Goal: Information Seeking & Learning: Find specific fact

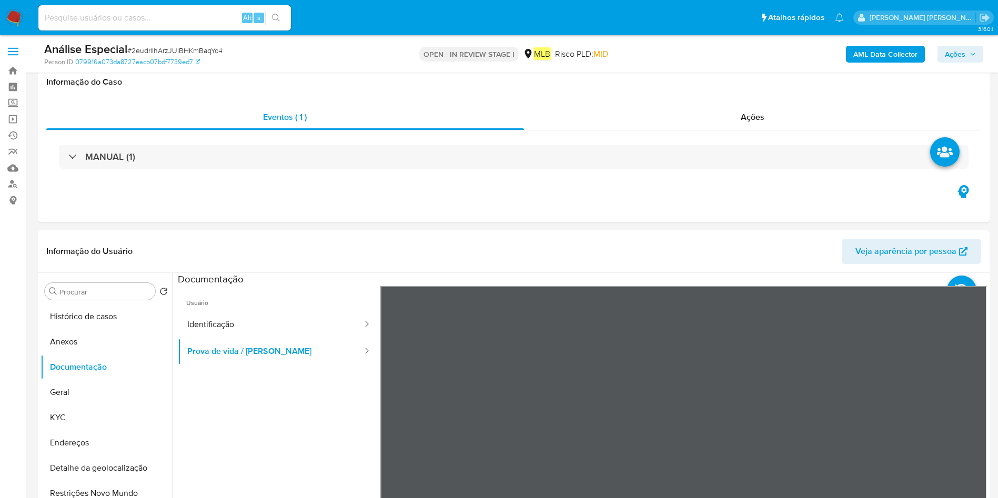
select select "10"
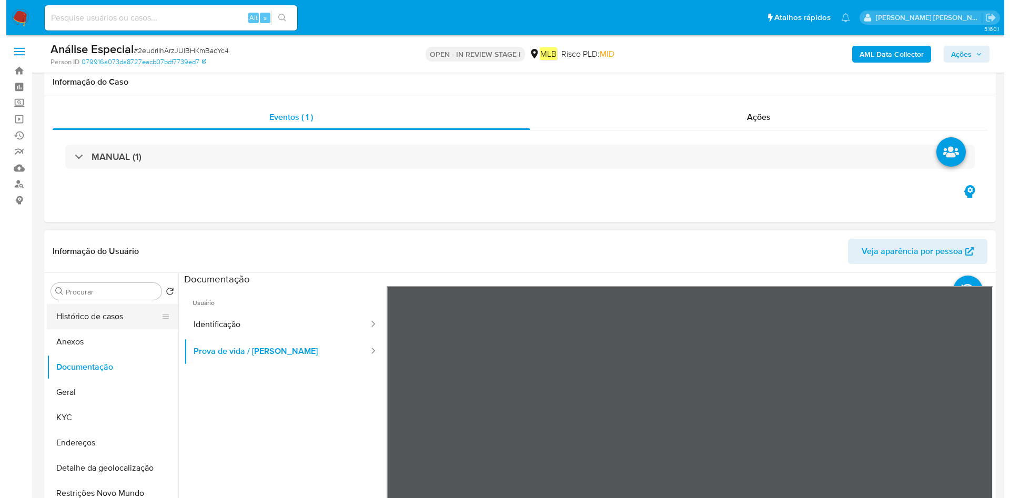
scroll to position [79, 0]
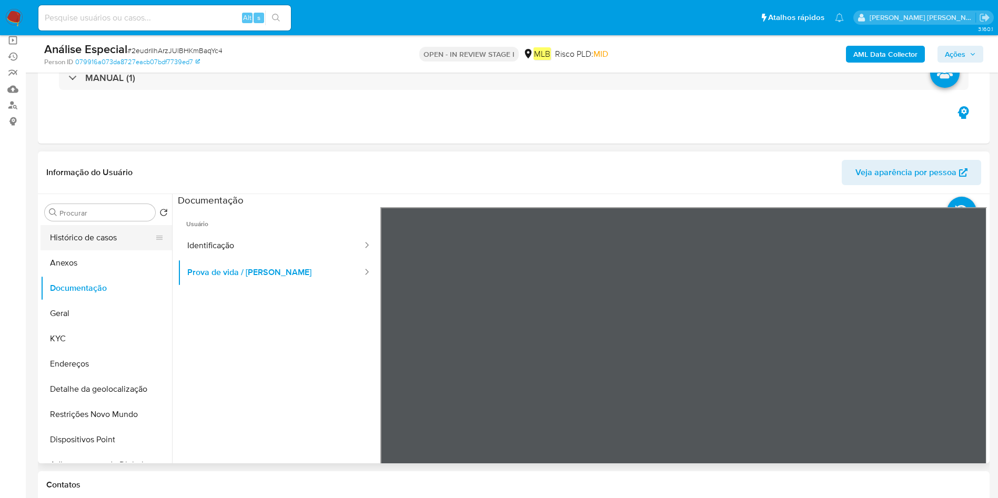
click at [78, 243] on button "Histórico de casos" at bounding box center [102, 237] width 123 height 25
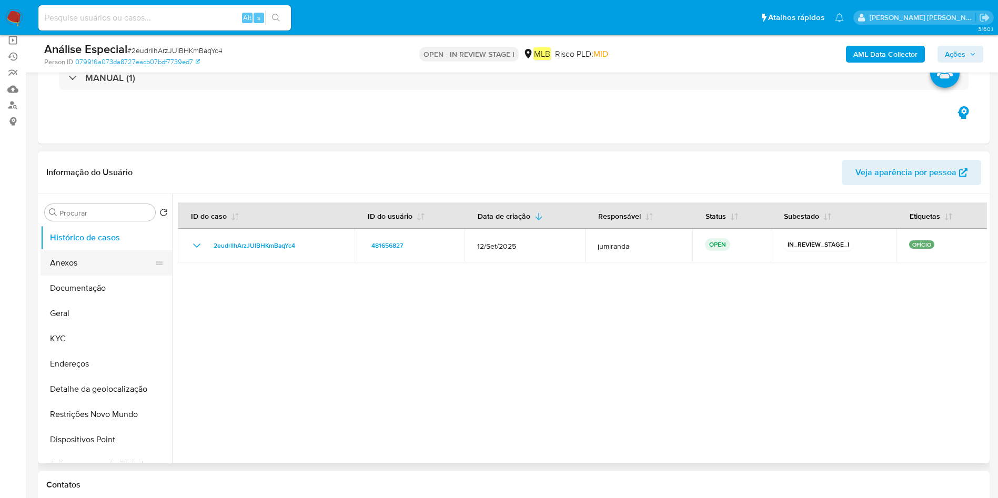
click at [57, 260] on button "Anexos" at bounding box center [102, 262] width 123 height 25
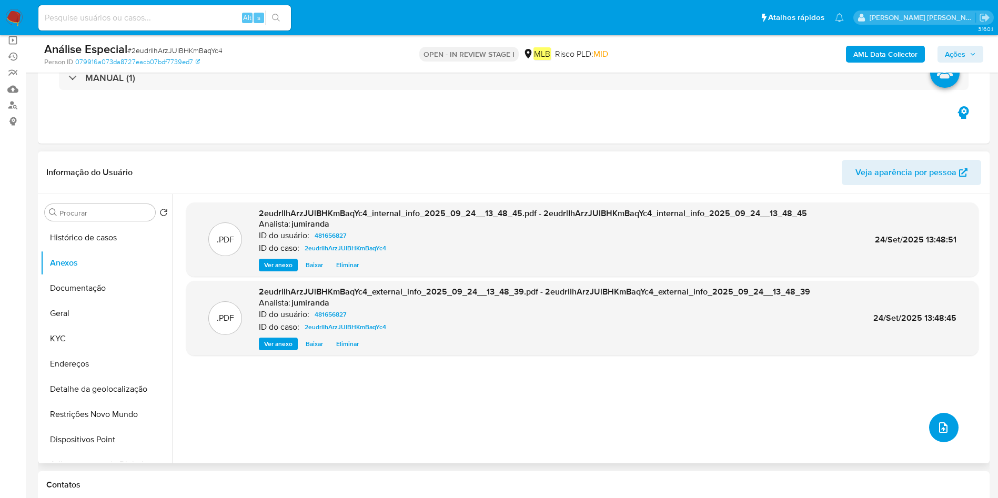
click at [932, 435] on button "upload-file" at bounding box center [943, 427] width 29 height 29
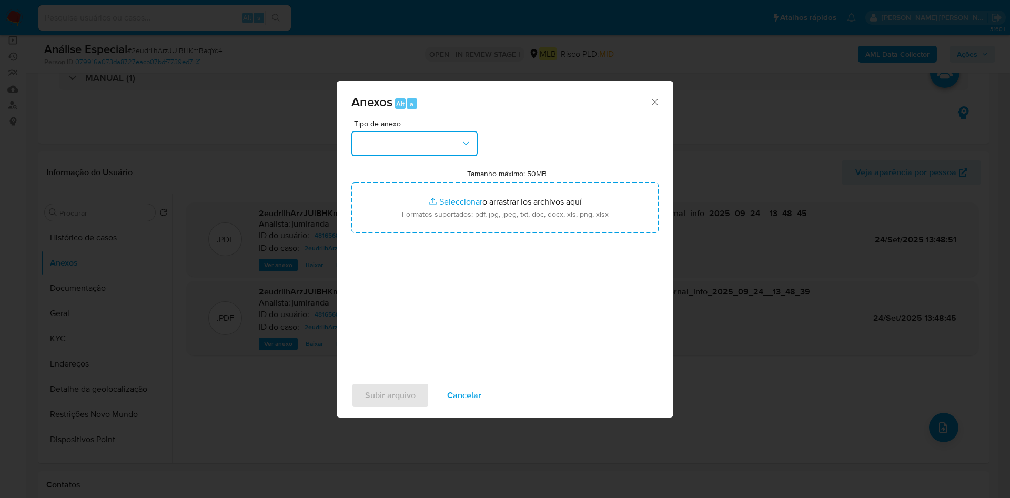
click at [424, 139] on button "button" at bounding box center [414, 143] width 126 height 25
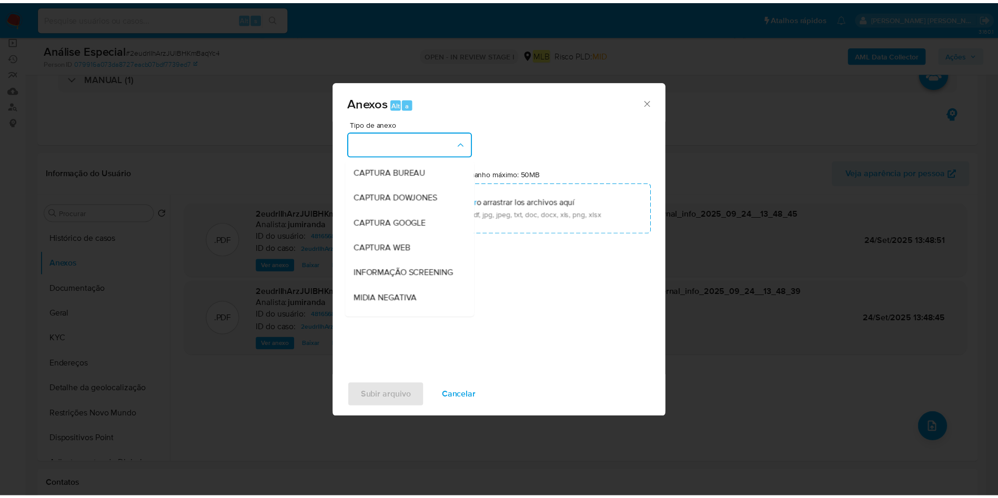
scroll to position [162, 0]
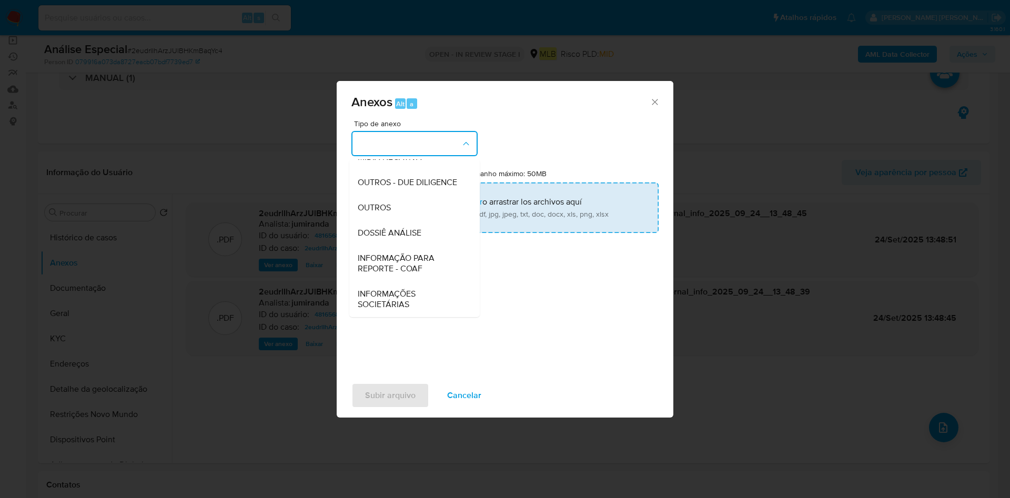
click at [421, 218] on div "OUTROS" at bounding box center [411, 207] width 107 height 25
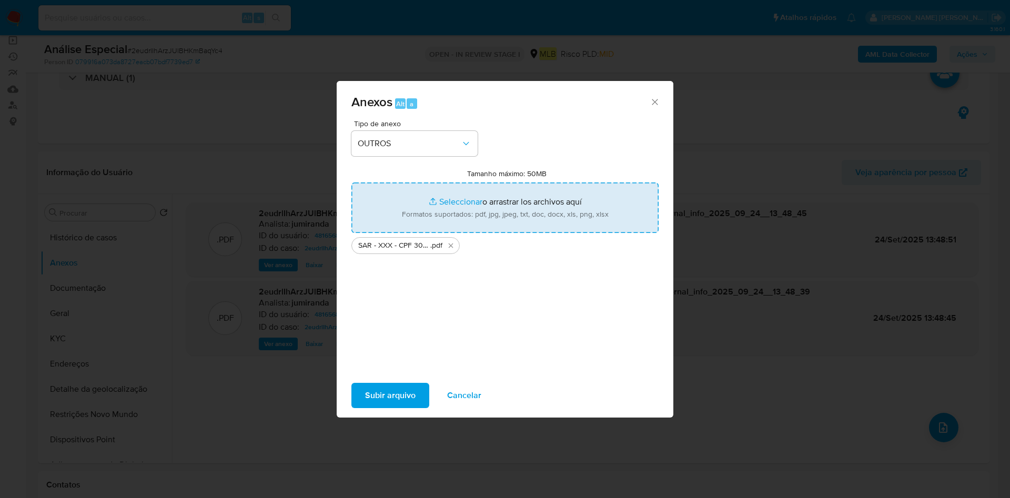
type input "C:\fakepath\Mulan 481656827_2025_09_23_17_22_54.xlsx"
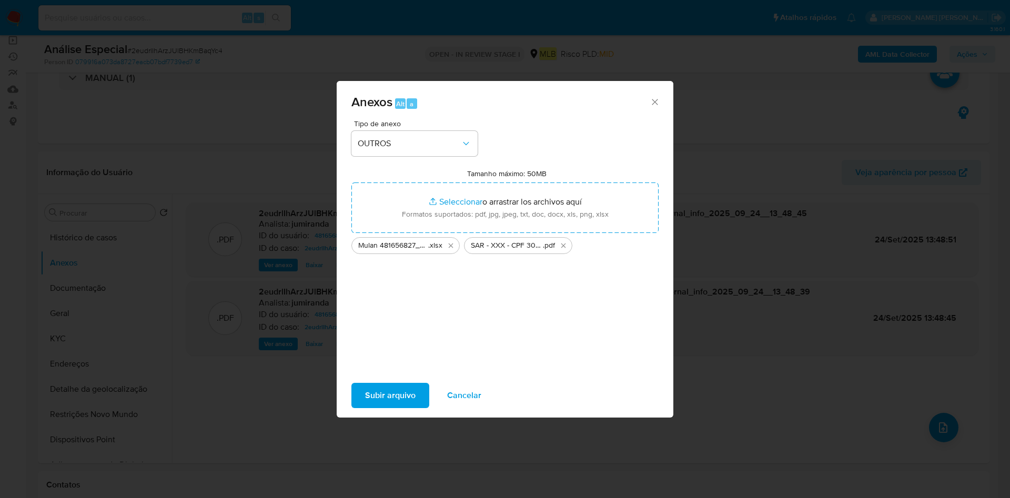
click at [403, 394] on span "Subir arquivo" at bounding box center [390, 395] width 51 height 23
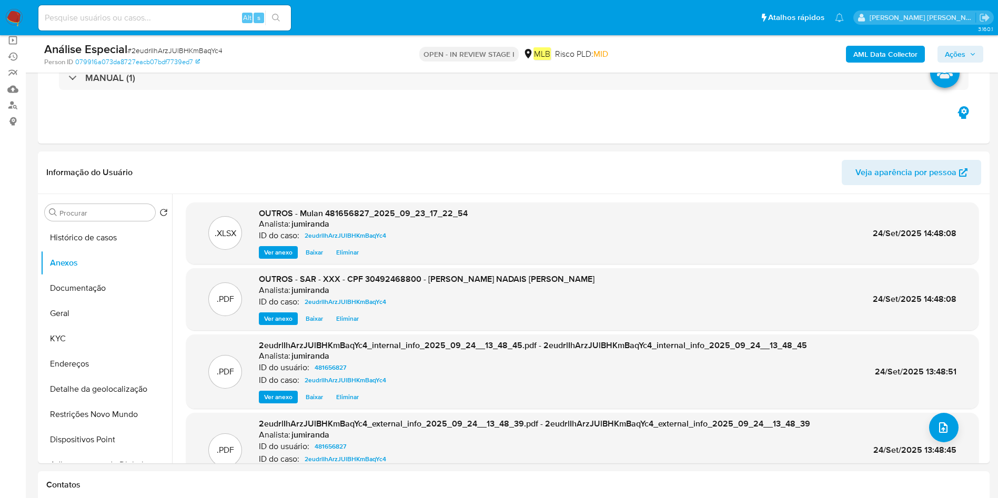
click at [971, 56] on icon "button" at bounding box center [973, 54] width 6 height 6
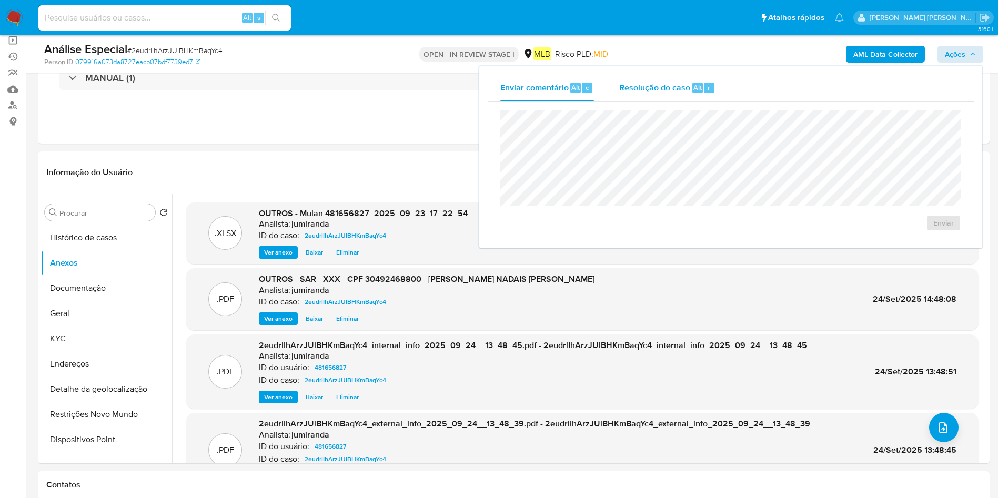
click at [695, 93] on div "Alt" at bounding box center [697, 88] width 11 height 11
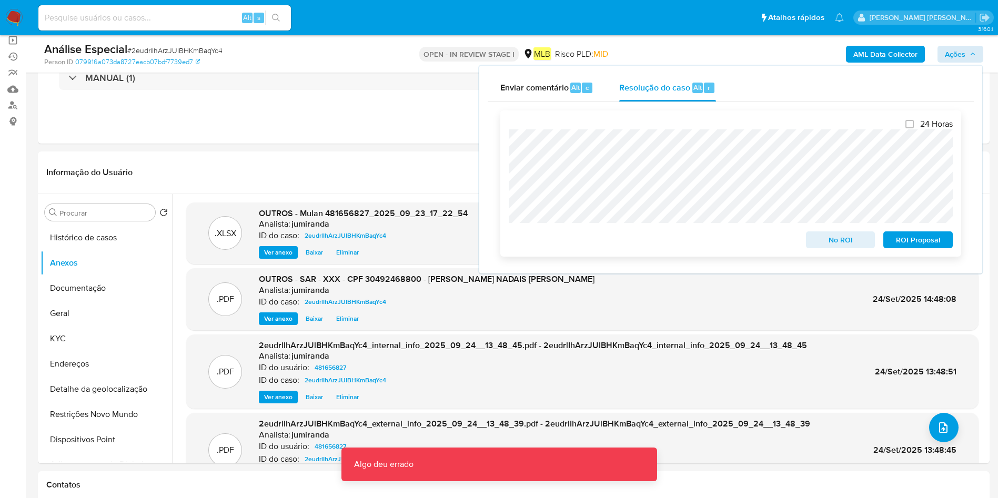
click at [930, 244] on span "ROI Proposal" at bounding box center [918, 240] width 55 height 15
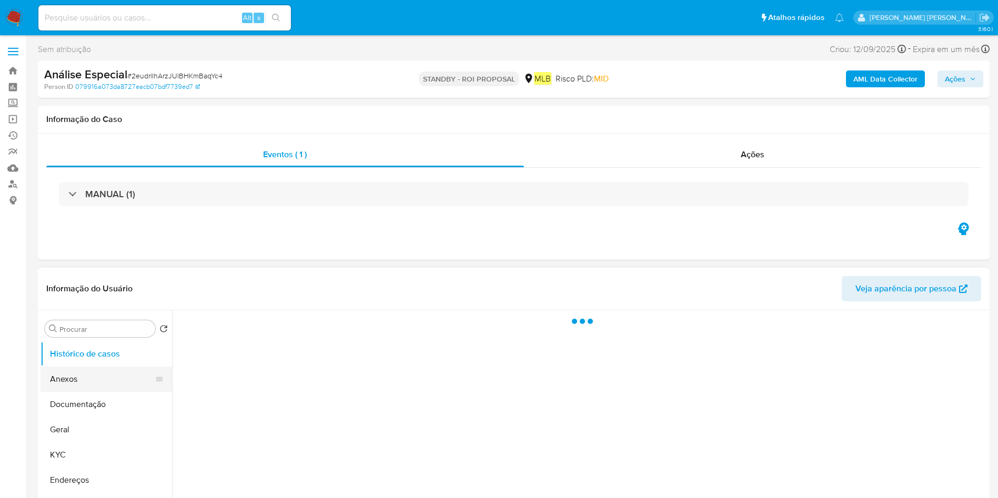
click at [101, 376] on button "Anexos" at bounding box center [102, 379] width 123 height 25
select select "10"
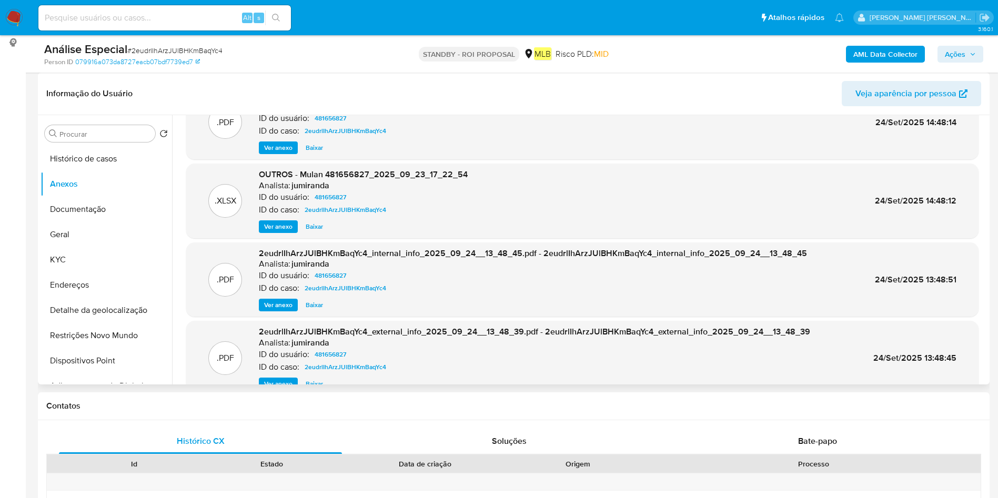
scroll to position [59, 0]
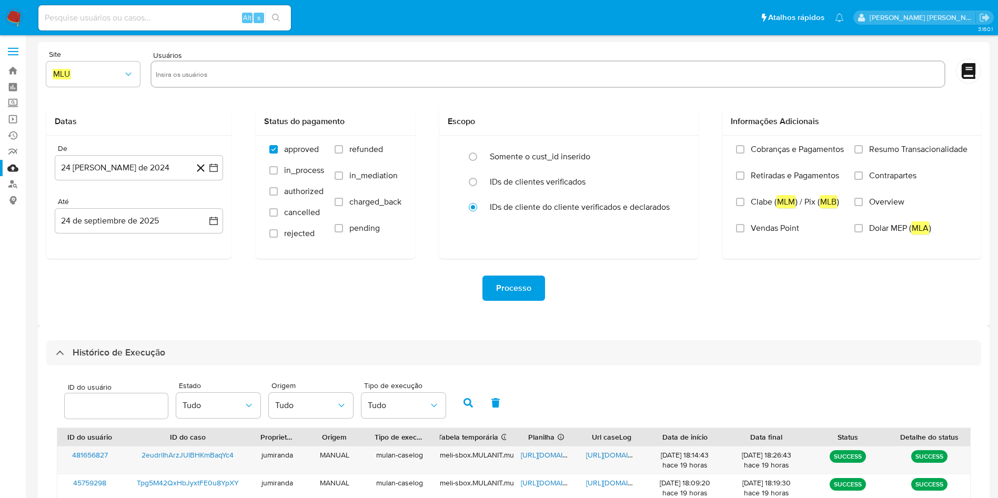
select select "10"
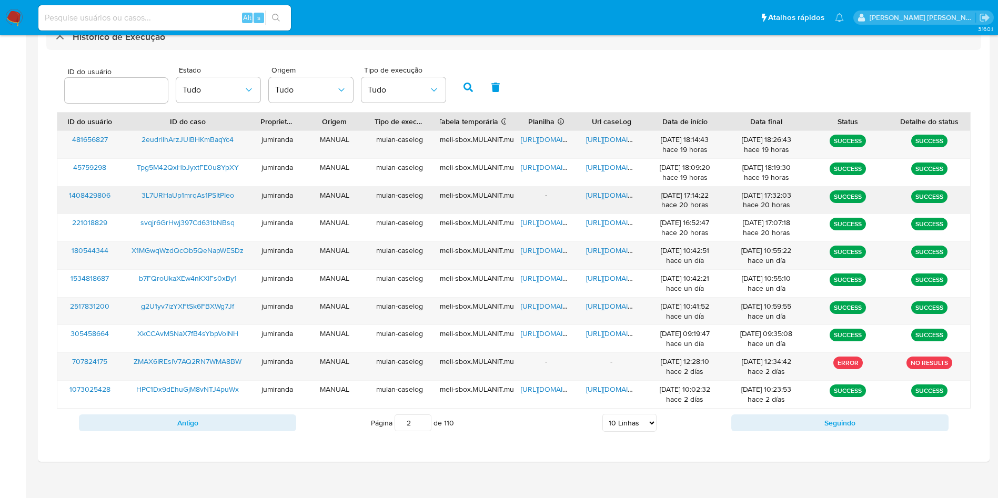
click at [608, 194] on span "https://docs.google.com/document/d/19IfC-RmEJPS5h8DecvYauy6ew5VjRAZUGv5bf23287w…" at bounding box center [622, 195] width 73 height 11
click at [229, 197] on span "3L7URHaUp1mrqAs1PSItPIeo" at bounding box center [188, 195] width 93 height 11
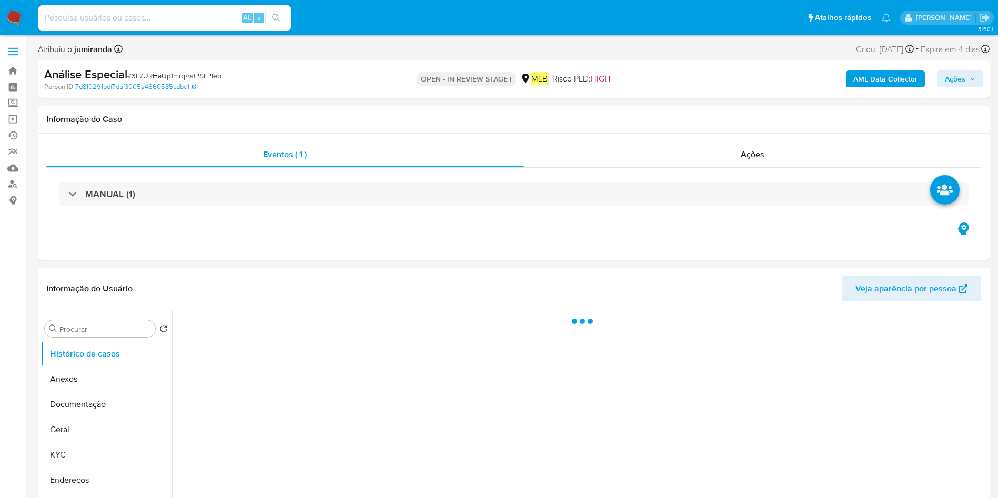
select select "10"
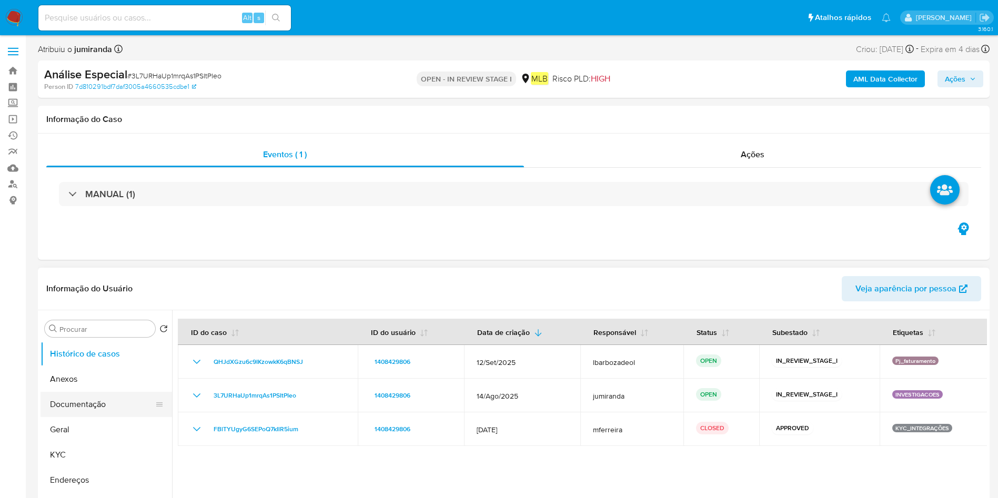
click at [85, 394] on button "Documentação" at bounding box center [102, 404] width 123 height 25
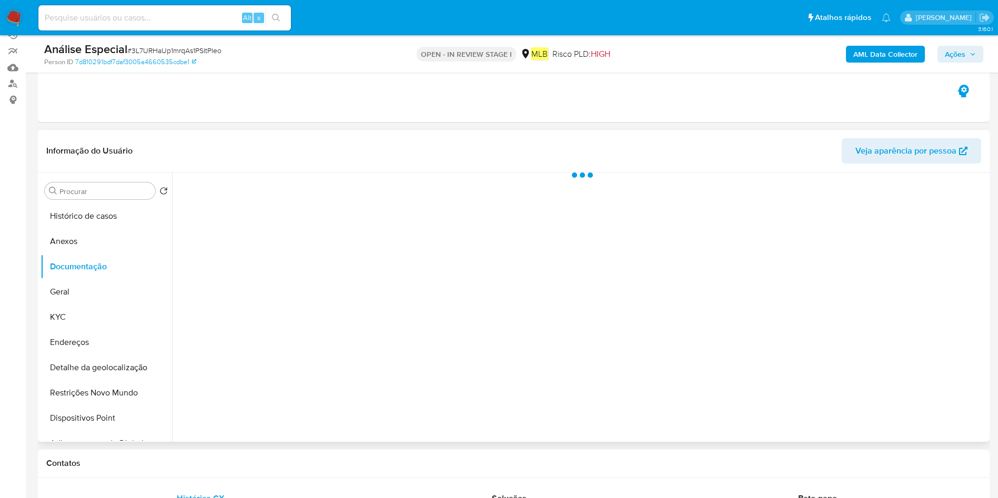
scroll to position [158, 0]
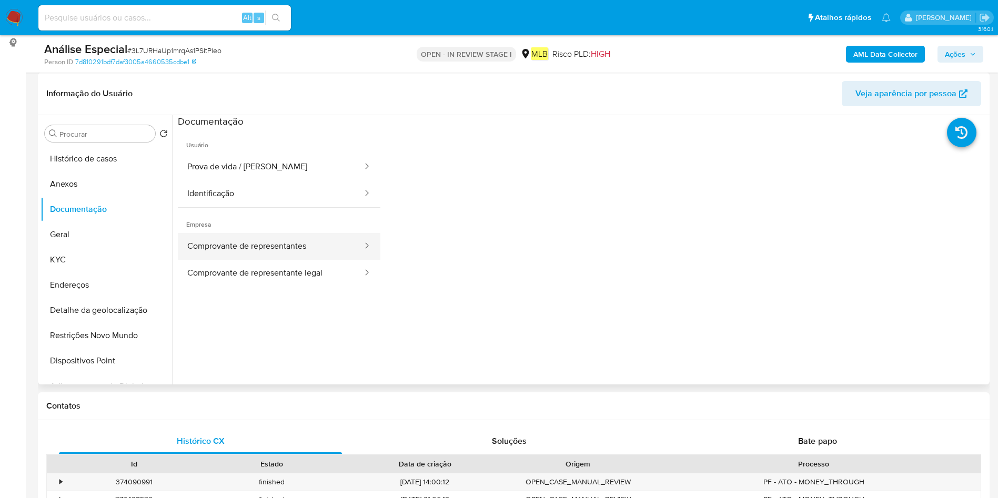
click at [321, 247] on button "Comprovante de representantes" at bounding box center [271, 246] width 186 height 27
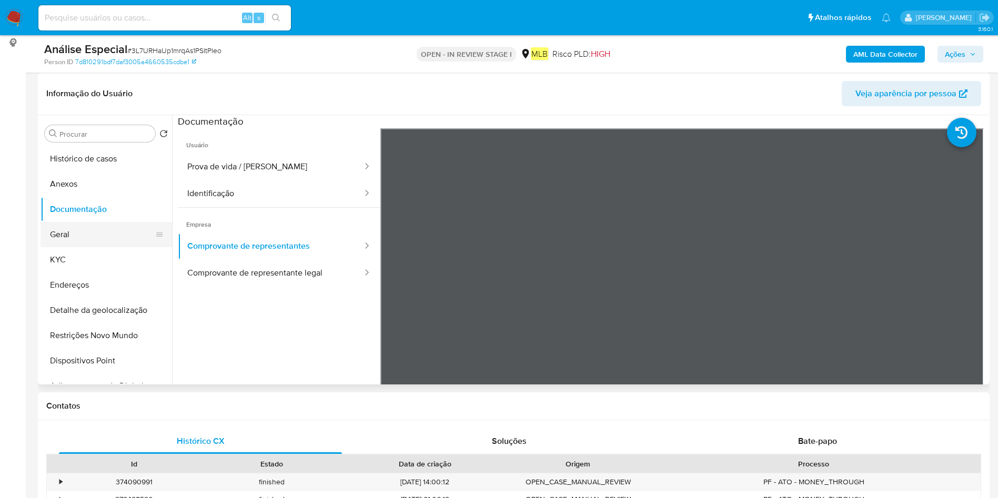
click at [54, 237] on button "Geral" at bounding box center [102, 234] width 123 height 25
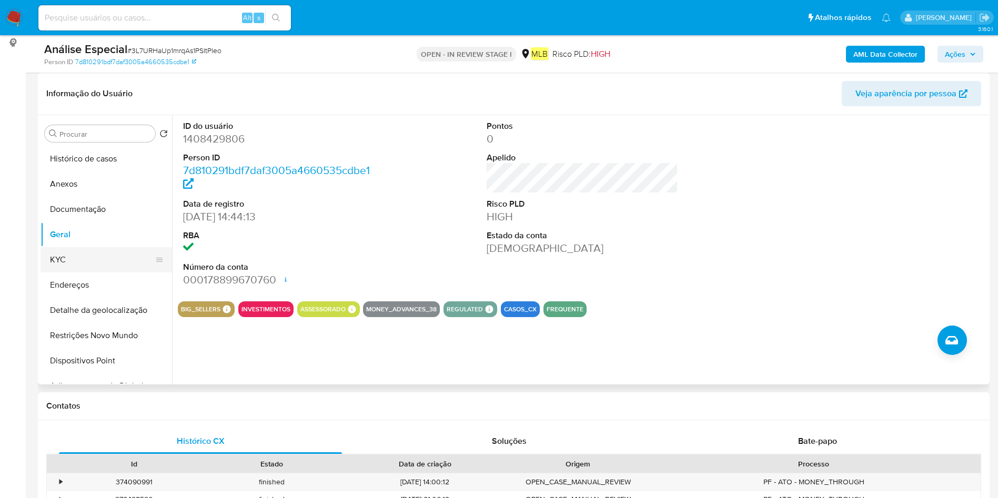
click at [103, 257] on button "KYC" at bounding box center [102, 259] width 123 height 25
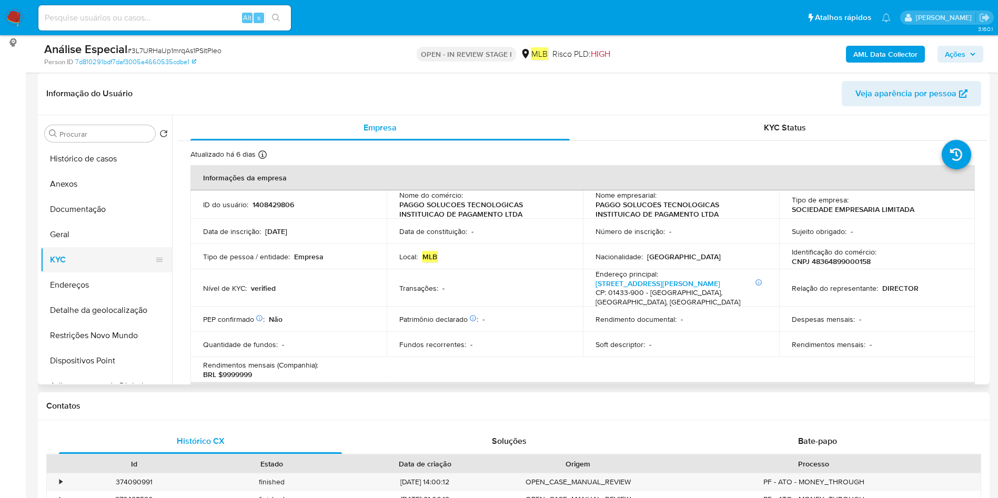
click at [104, 265] on button "KYC" at bounding box center [102, 259] width 123 height 25
click at [104, 275] on button "Endereços" at bounding box center [102, 285] width 123 height 25
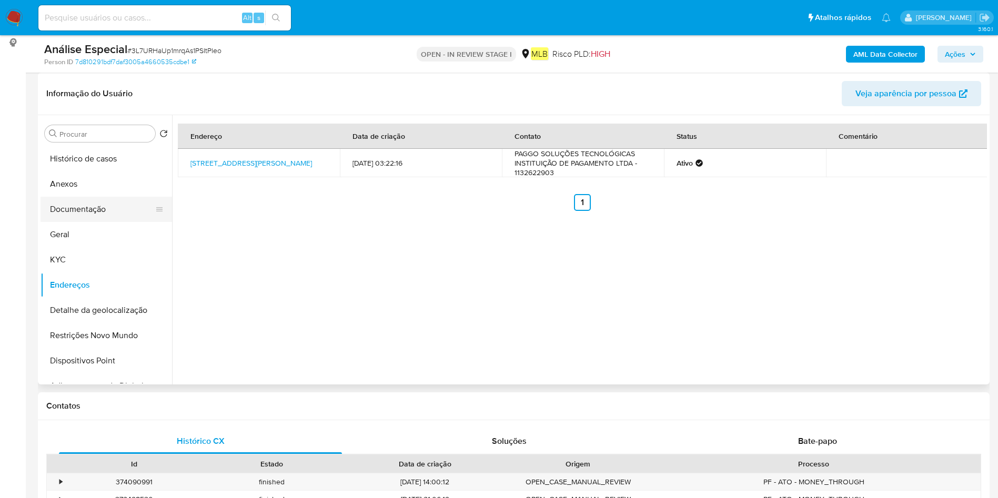
click at [97, 207] on button "Documentação" at bounding box center [102, 209] width 123 height 25
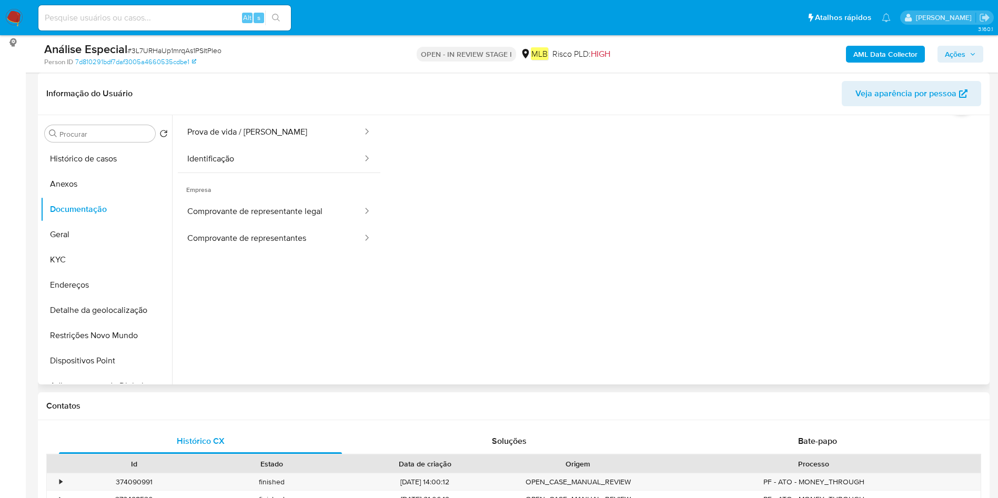
scroll to position [86, 0]
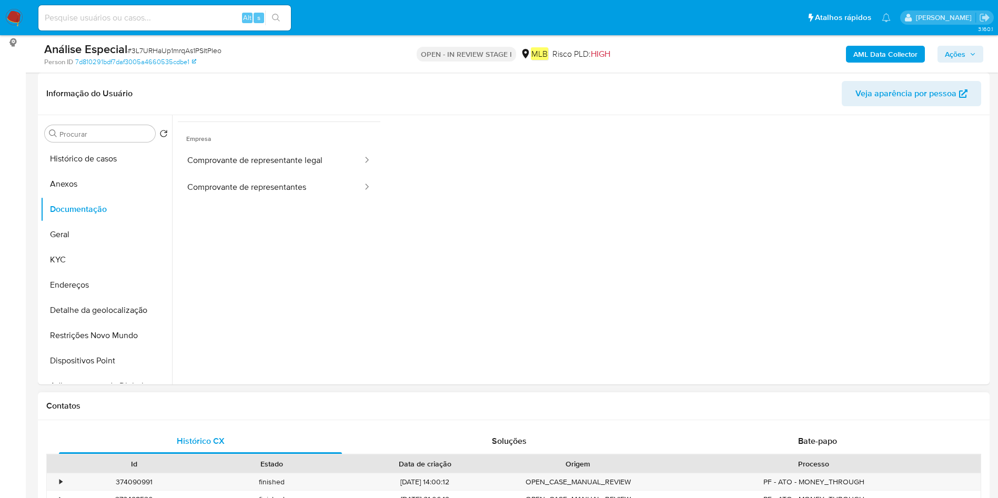
click at [812, 435] on div "Bate-papo" at bounding box center [817, 441] width 283 height 25
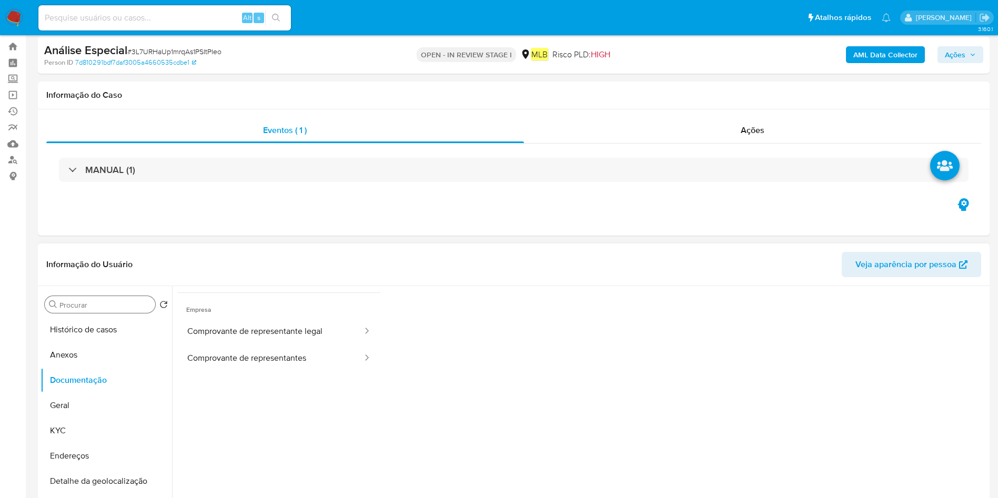
scroll to position [0, 0]
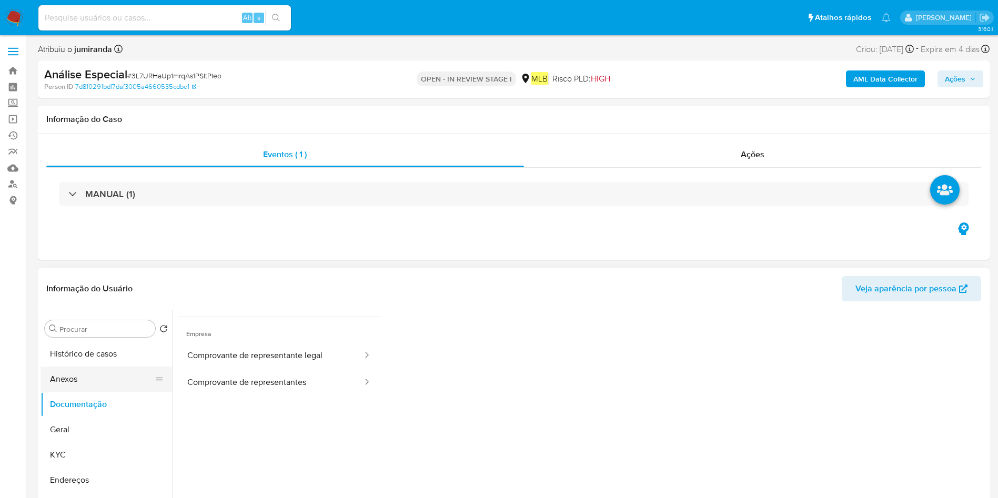
drag, startPoint x: 62, startPoint y: 431, endPoint x: 147, endPoint y: 369, distance: 105.6
click at [62, 431] on button "Geral" at bounding box center [107, 429] width 132 height 25
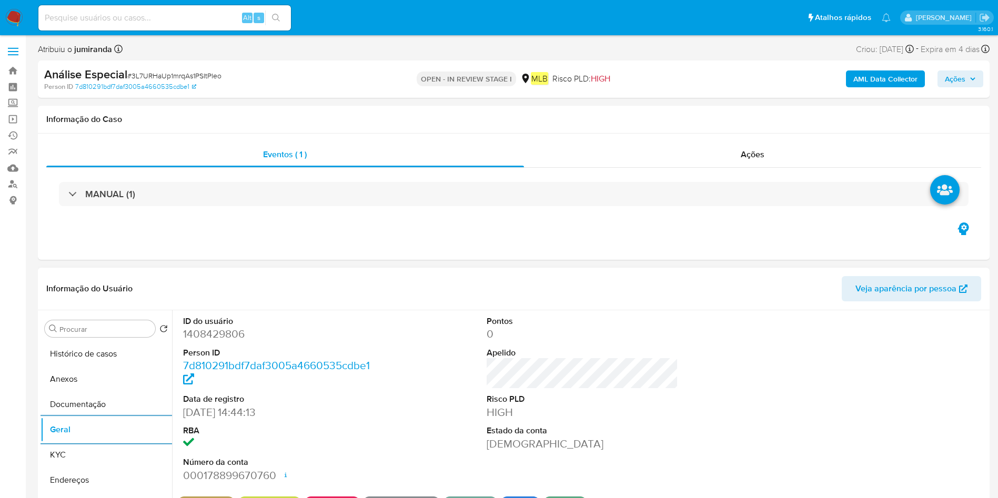
scroll to position [158, 0]
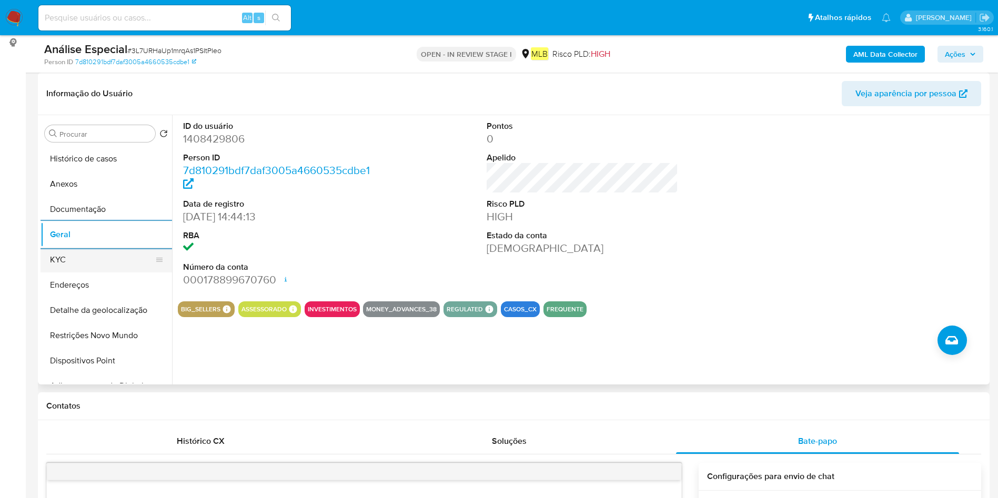
click at [89, 266] on button "KYC" at bounding box center [102, 259] width 123 height 25
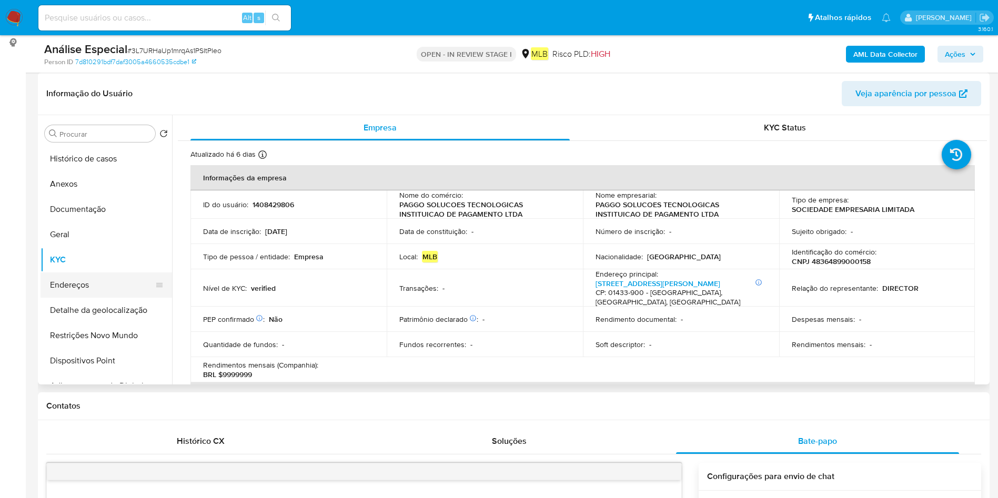
click at [68, 276] on button "Endereços" at bounding box center [102, 285] width 123 height 25
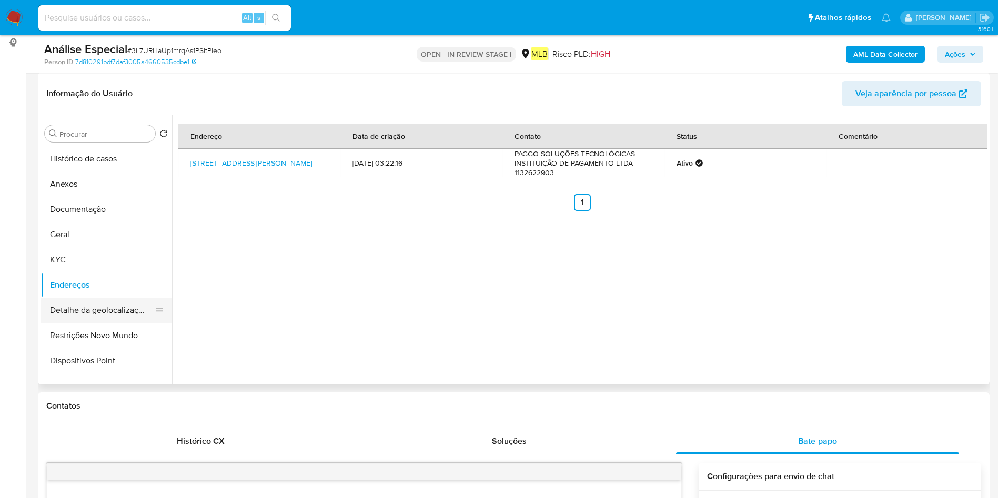
click at [96, 302] on button "Detalhe da geolocalização" at bounding box center [102, 310] width 123 height 25
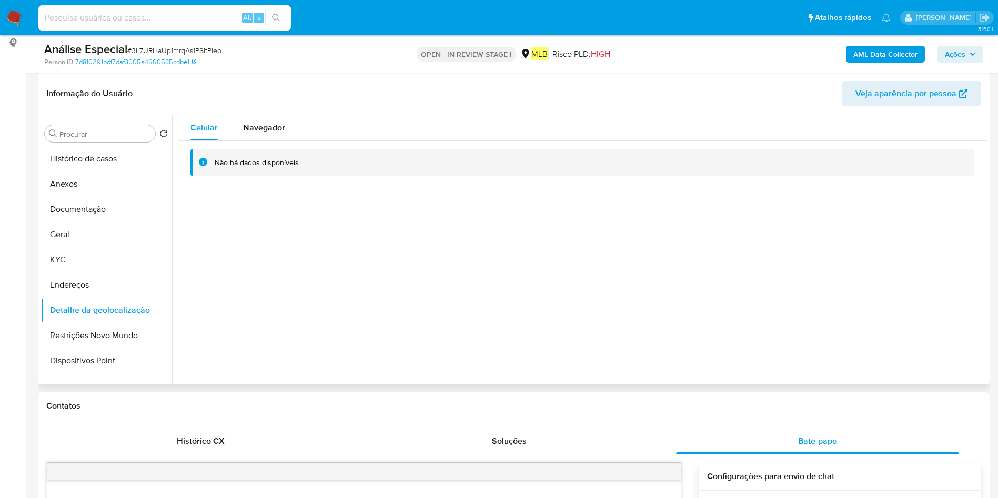
drag, startPoint x: 90, startPoint y: 325, endPoint x: 261, endPoint y: 325, distance: 171.5
click at [86, 330] on button "Restrições Novo Mundo" at bounding box center [107, 335] width 132 height 25
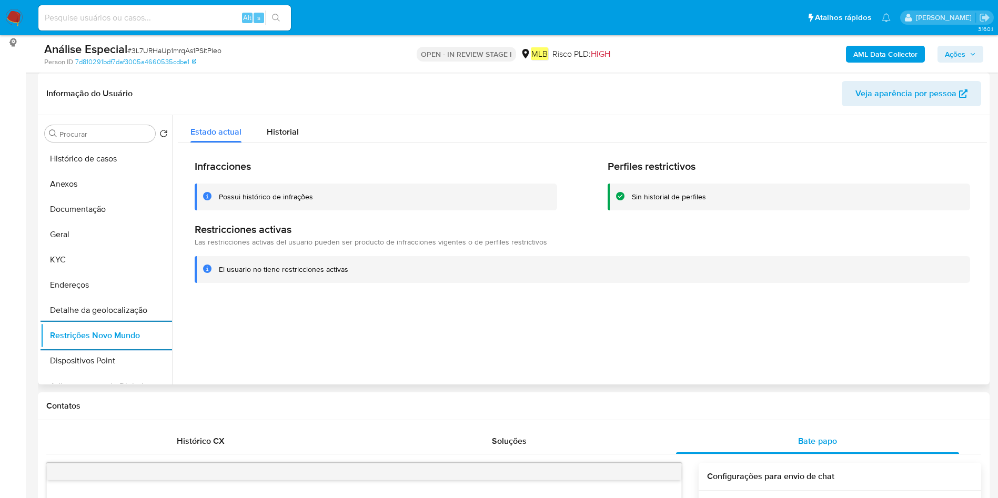
drag, startPoint x: 65, startPoint y: 360, endPoint x: 190, endPoint y: 359, distance: 125.7
click at [74, 360] on button "Dispositivos Point" at bounding box center [107, 360] width 132 height 25
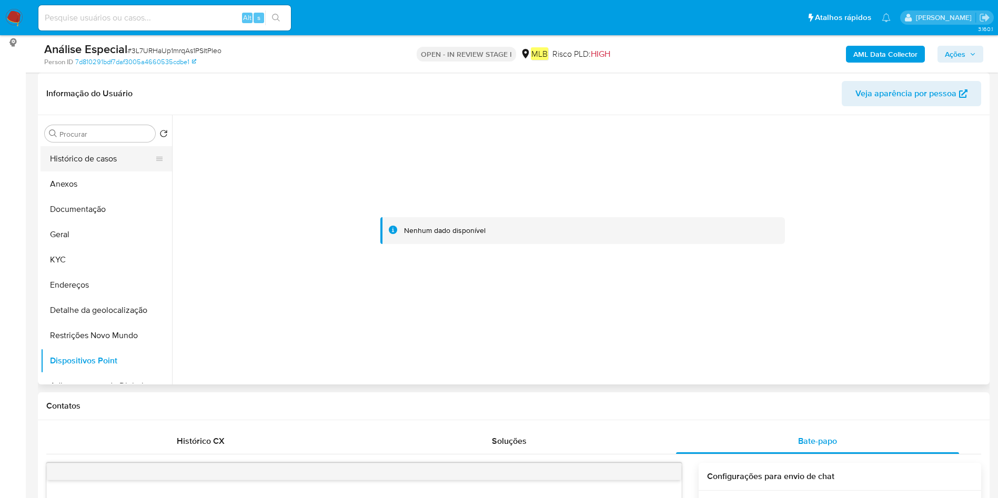
click at [102, 162] on button "Histórico de casos" at bounding box center [102, 158] width 123 height 25
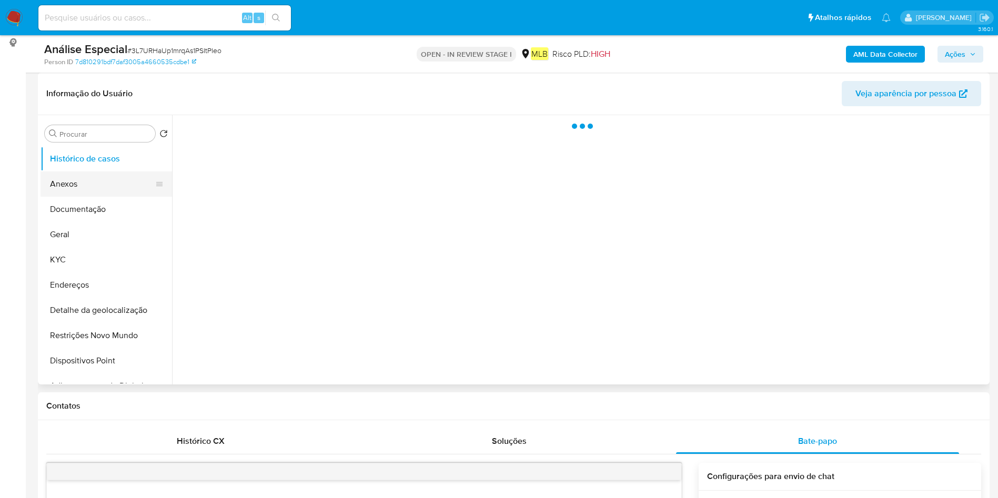
click at [96, 180] on button "Anexos" at bounding box center [102, 184] width 123 height 25
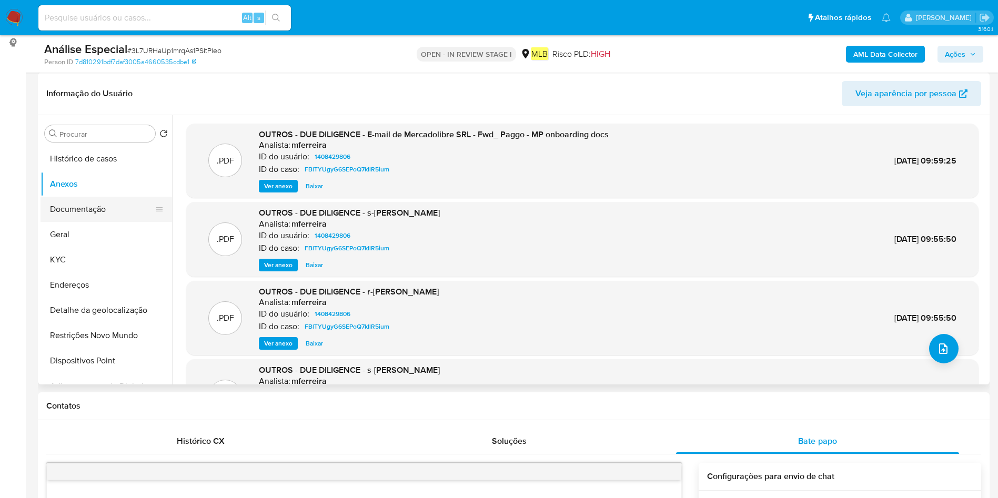
click at [112, 207] on button "Documentação" at bounding box center [102, 209] width 123 height 25
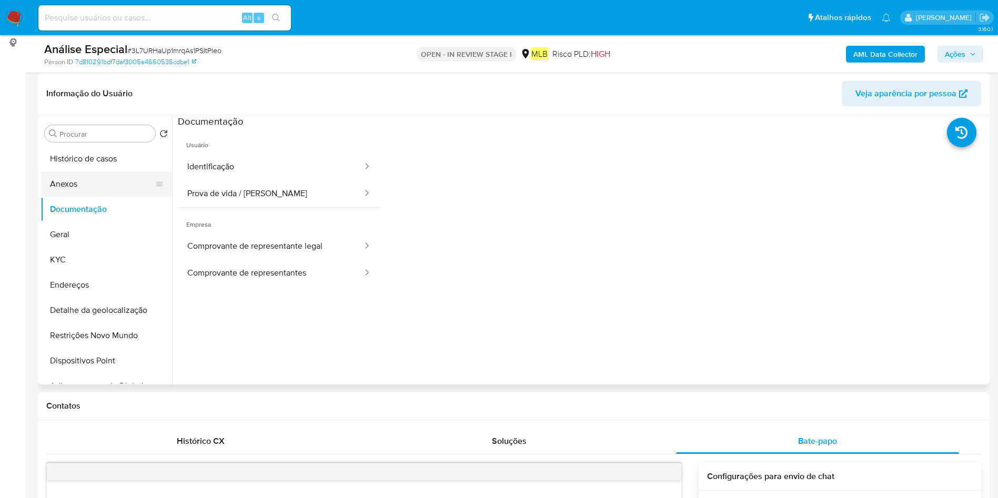
click at [97, 193] on button "Anexos" at bounding box center [102, 184] width 123 height 25
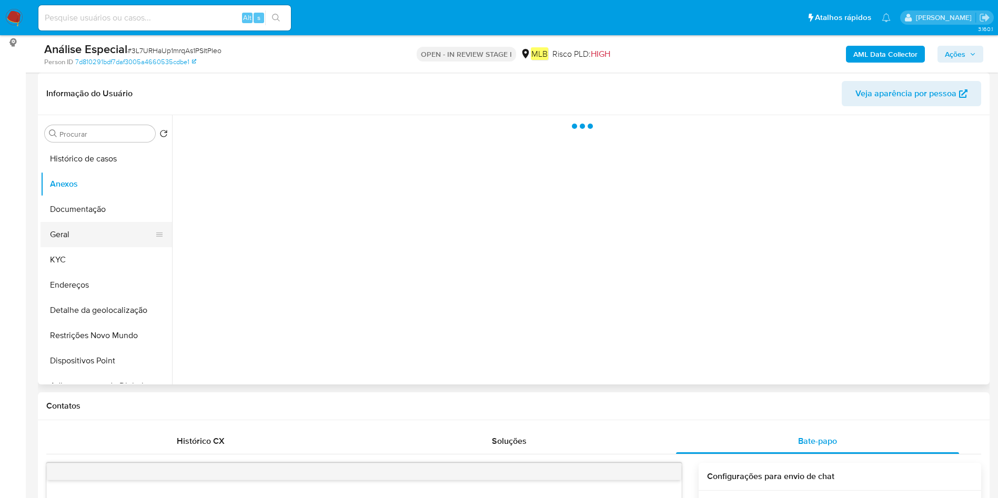
click at [108, 233] on button "Geral" at bounding box center [102, 234] width 123 height 25
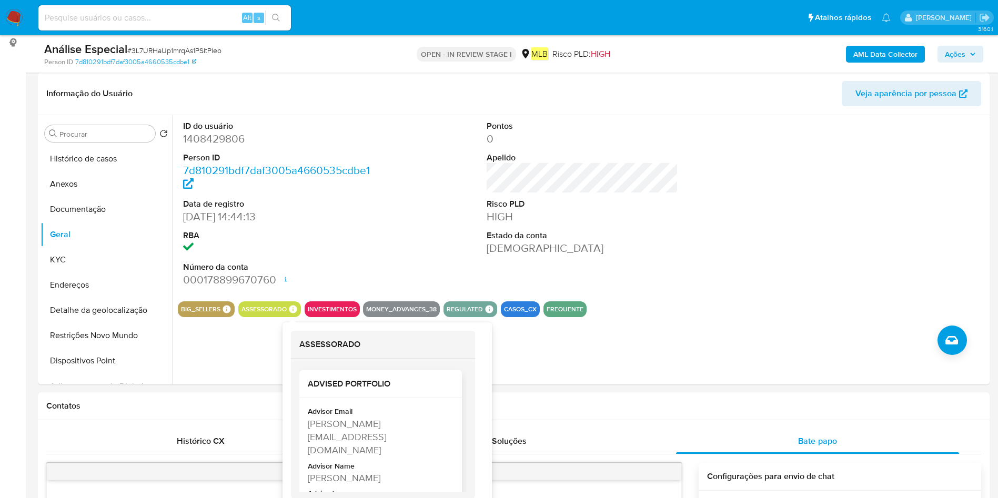
click at [362, 471] on div "Wesley Roberto Melo Santos" at bounding box center [380, 477] width 144 height 13
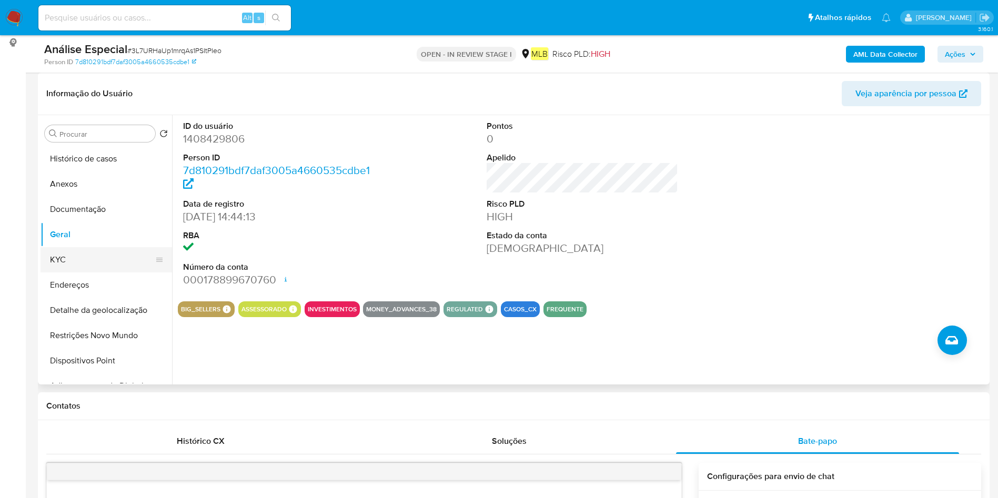
click at [66, 261] on button "KYC" at bounding box center [102, 259] width 123 height 25
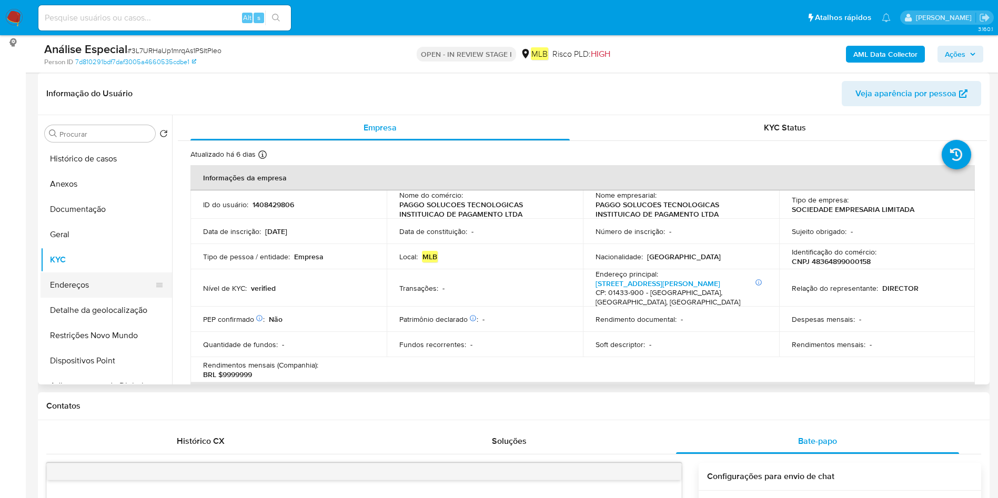
click at [85, 293] on button "Endereços" at bounding box center [102, 285] width 123 height 25
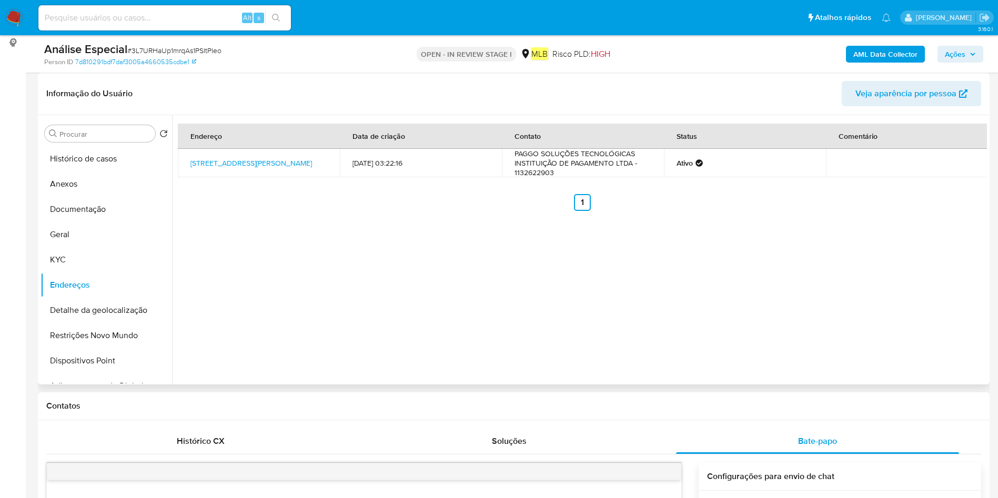
drag, startPoint x: 185, startPoint y: 157, endPoint x: 329, endPoint y: 157, distance: 143.6
click at [329, 157] on td "Rua Capitão Antônio Rosa 376, São Paulo, São Paulo, 01443900, Brasil 376" at bounding box center [259, 163] width 162 height 28
click at [87, 210] on button "Documentação" at bounding box center [107, 209] width 132 height 25
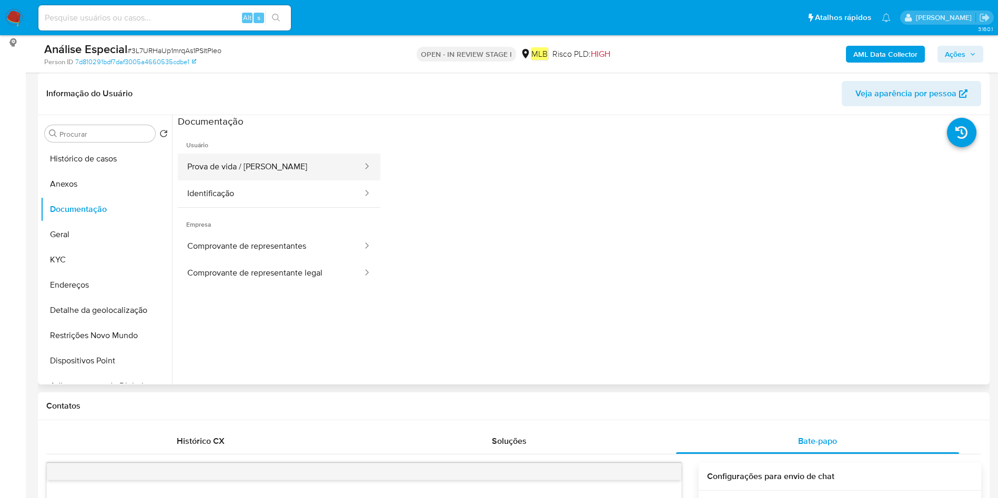
click at [183, 164] on button "Prova de vida / Selfie" at bounding box center [271, 167] width 186 height 27
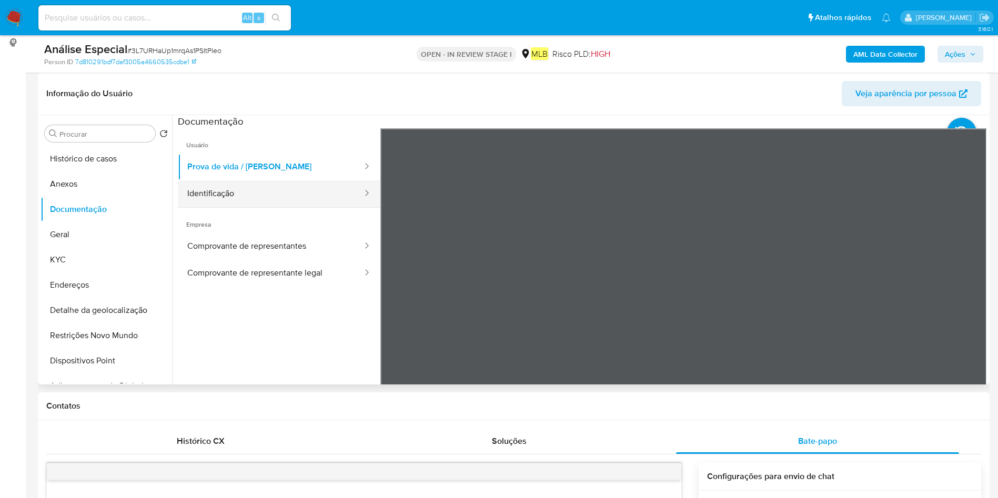
click at [236, 191] on button "Identificação" at bounding box center [271, 193] width 186 height 27
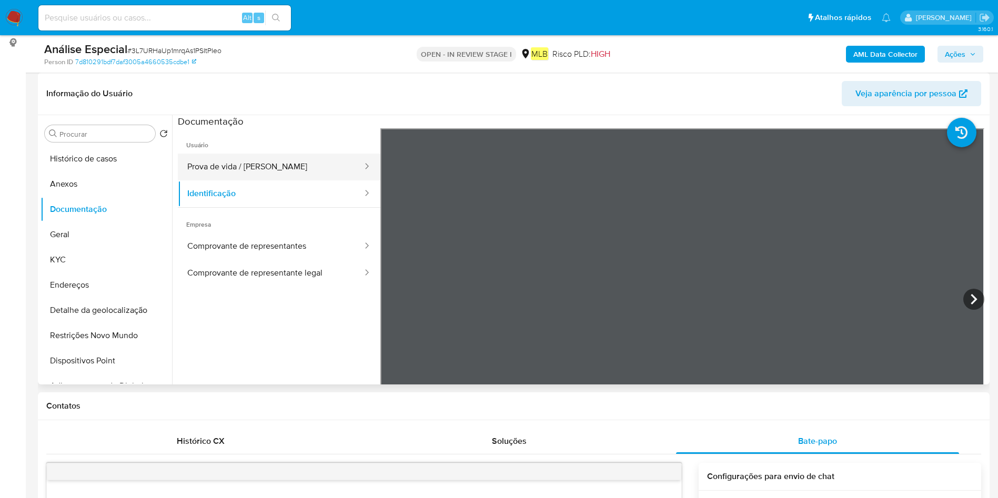
click at [327, 159] on button "Prova de vida / Selfie" at bounding box center [271, 167] width 186 height 27
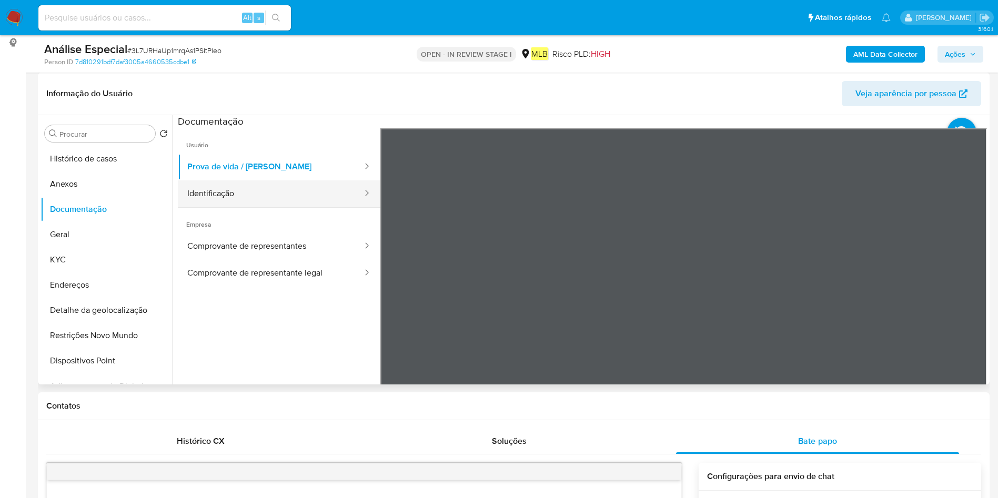
click at [256, 199] on button "Identificação" at bounding box center [271, 193] width 186 height 27
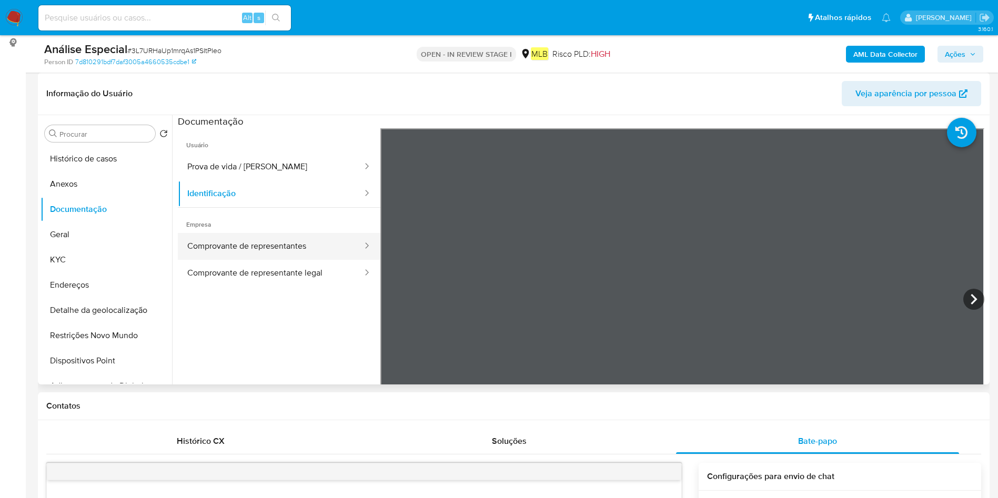
click at [263, 251] on button "Comprovante de representantes" at bounding box center [271, 246] width 186 height 27
click at [296, 276] on button "Comprovante de representante legal" at bounding box center [271, 273] width 186 height 27
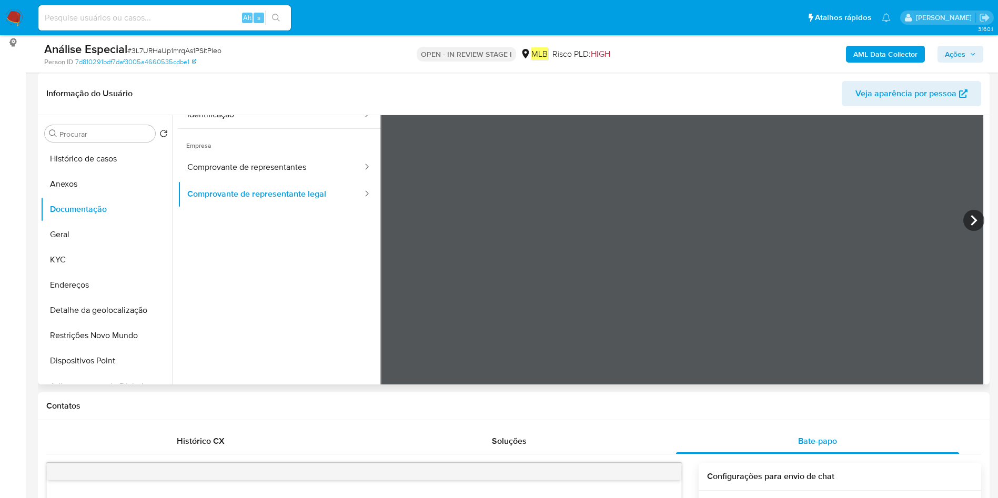
scroll to position [0, 0]
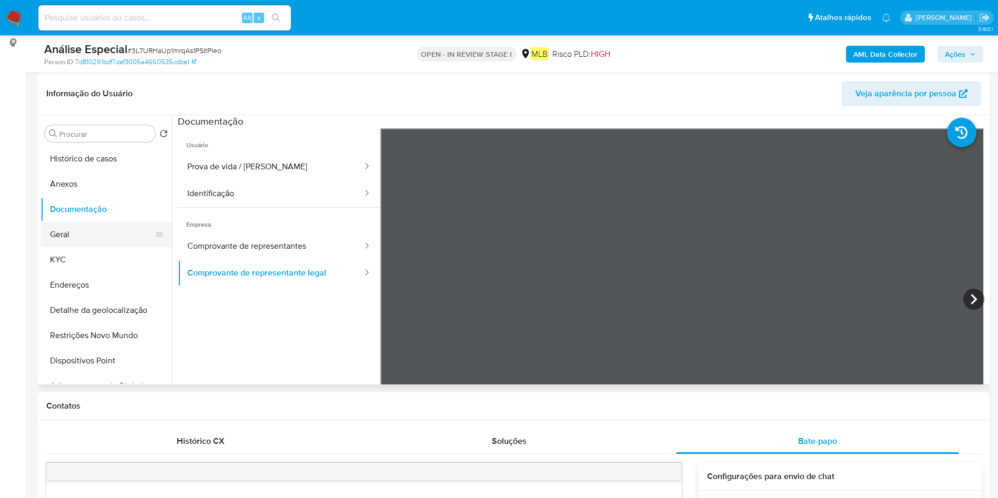
click at [115, 237] on button "Geral" at bounding box center [102, 234] width 123 height 25
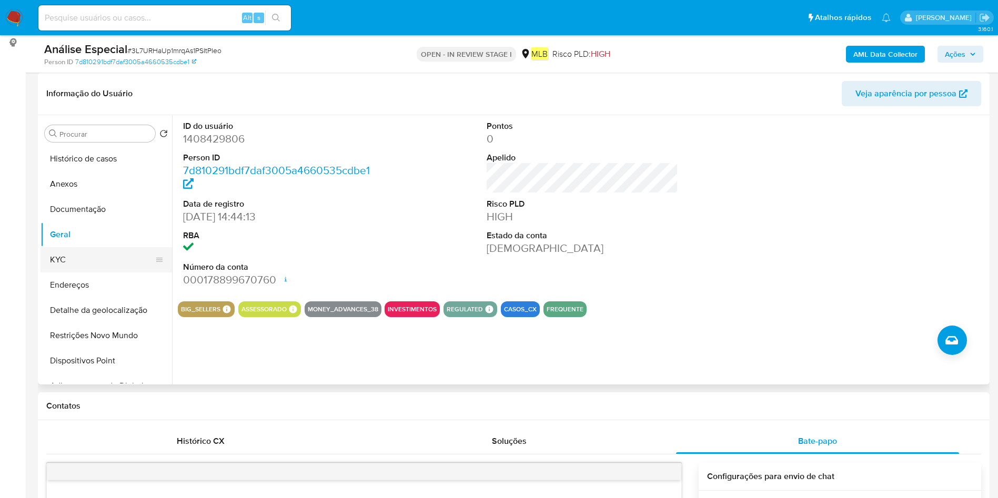
click at [139, 265] on button "KYC" at bounding box center [102, 259] width 123 height 25
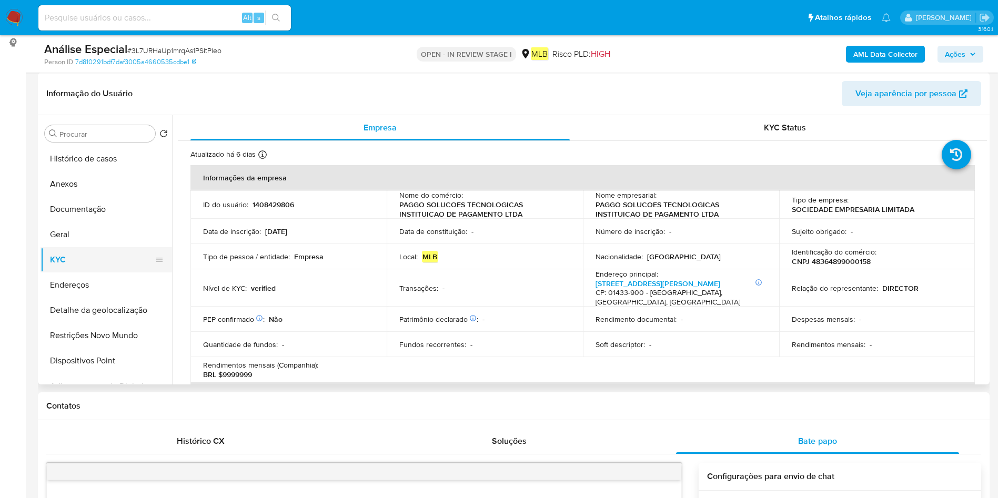
click at [84, 250] on button "KYC" at bounding box center [102, 259] width 123 height 25
click at [122, 238] on button "Geral" at bounding box center [102, 234] width 123 height 25
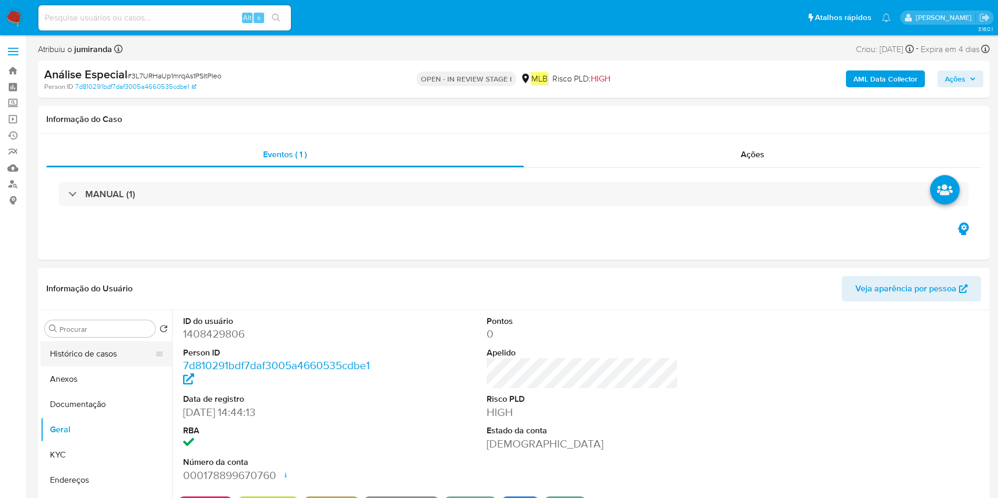
click at [77, 347] on button "Histórico de casos" at bounding box center [102, 353] width 123 height 25
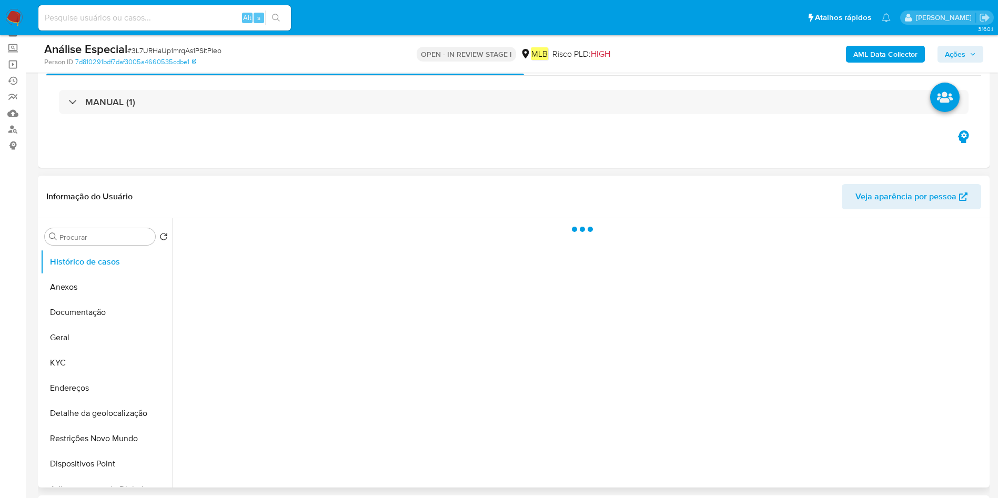
scroll to position [79, 0]
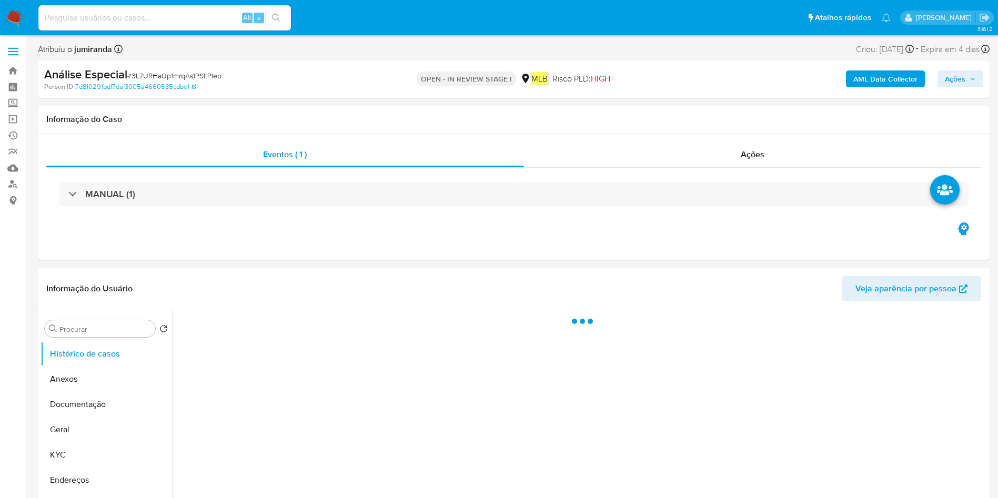
select select "10"
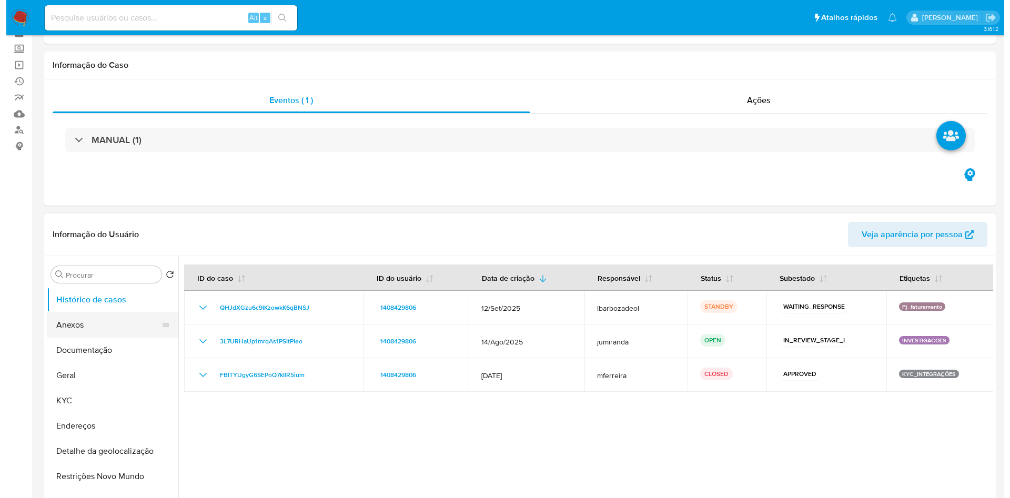
scroll to position [79, 0]
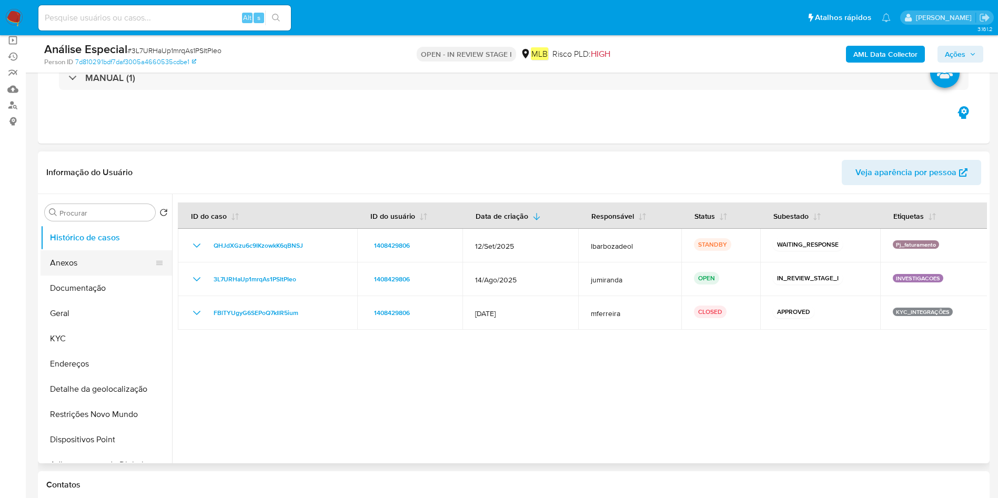
click at [115, 269] on button "Anexos" at bounding box center [102, 262] width 123 height 25
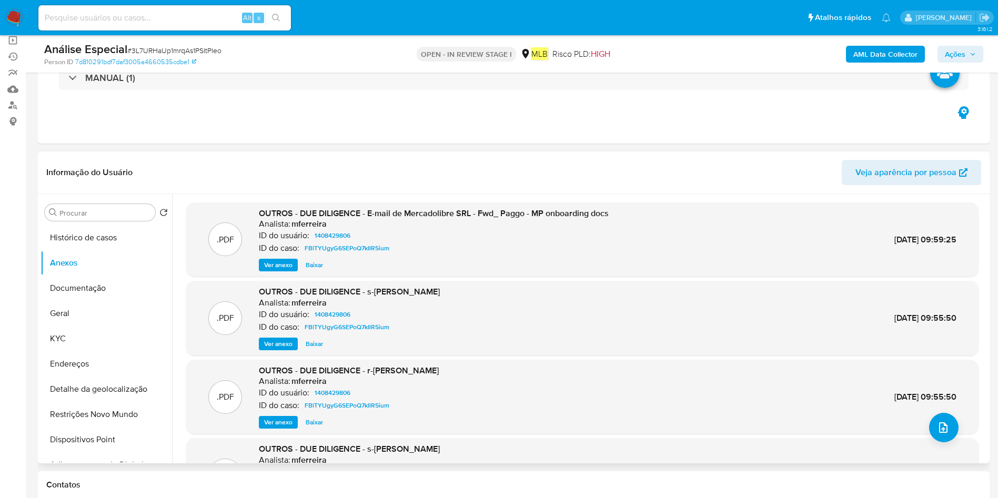
click at [662, 155] on div "Informação do Usuário Veja aparência por pessoa" at bounding box center [514, 173] width 952 height 43
click at [102, 283] on button "Documentação" at bounding box center [102, 288] width 123 height 25
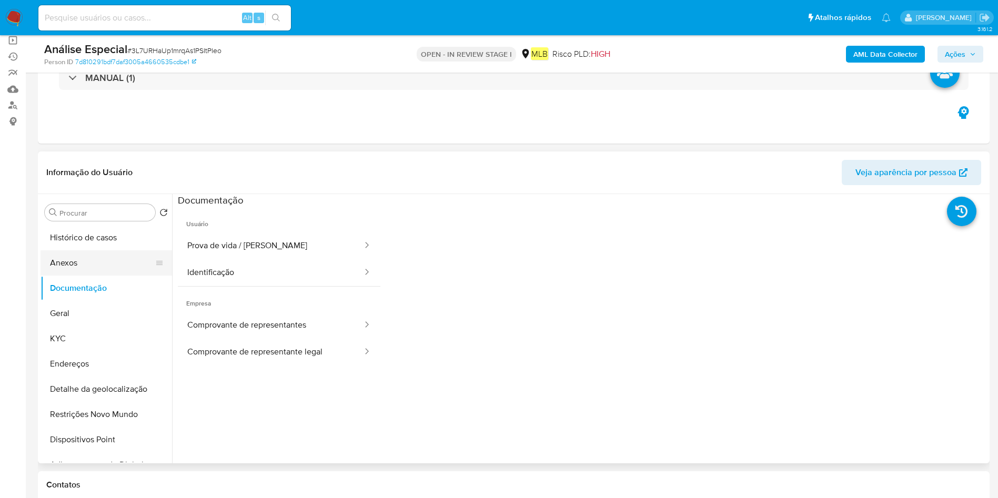
click at [83, 270] on button "Anexos" at bounding box center [102, 262] width 123 height 25
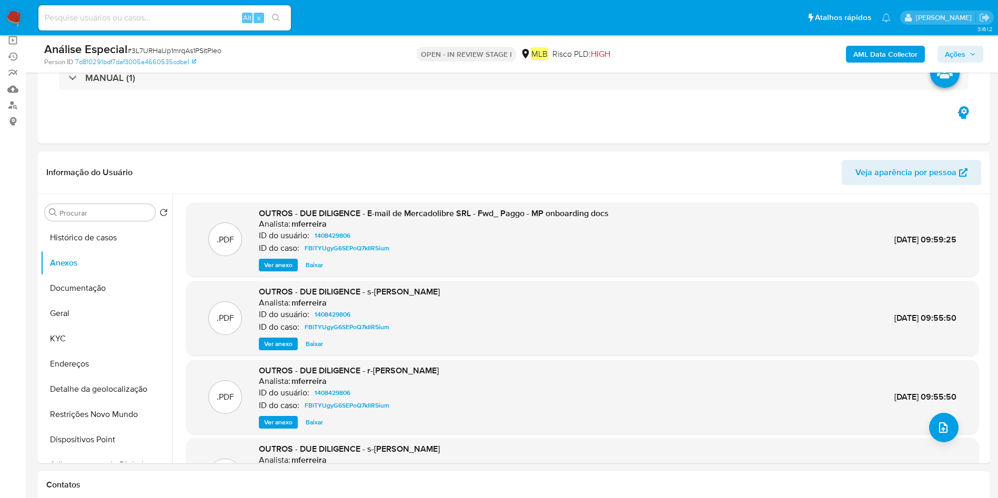
click at [899, 55] on b "AML Data Collector" at bounding box center [885, 54] width 64 height 17
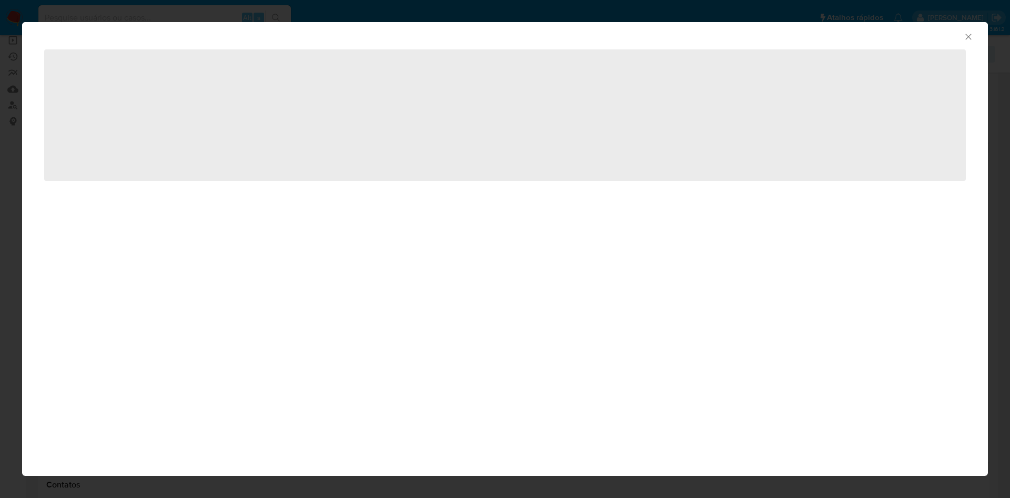
click at [621, 17] on div "AML Data Collector ‌" at bounding box center [505, 249] width 1010 height 498
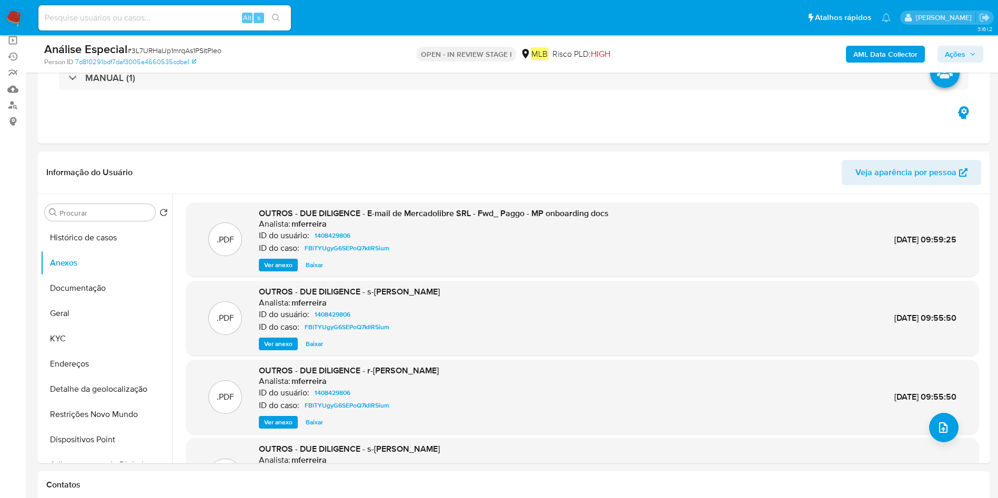
click at [896, 52] on b "AML Data Collector" at bounding box center [885, 54] width 64 height 17
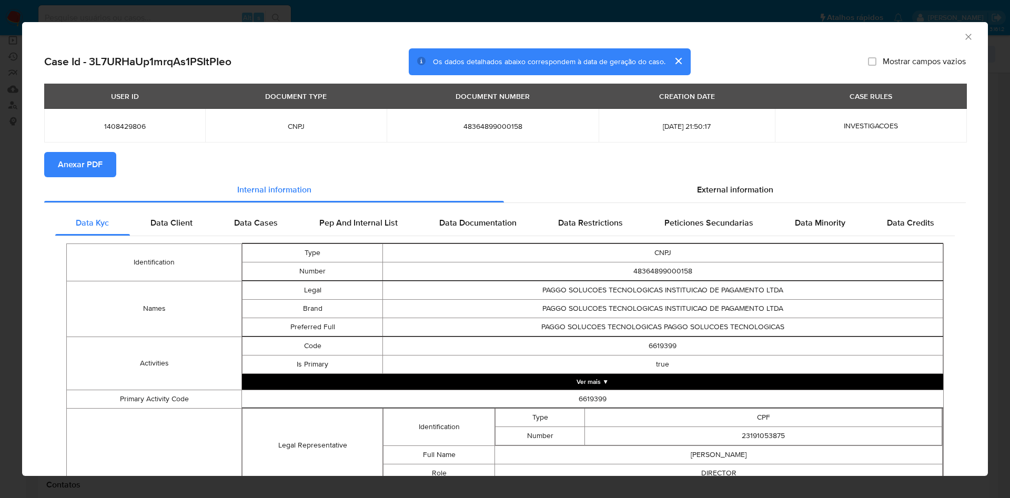
click at [79, 161] on span "Anexar PDF" at bounding box center [80, 164] width 45 height 23
drag, startPoint x: 961, startPoint y: 38, endPoint x: 941, endPoint y: 56, distance: 26.4
click at [963, 37] on icon "Fechar a janela" at bounding box center [968, 37] width 11 height 11
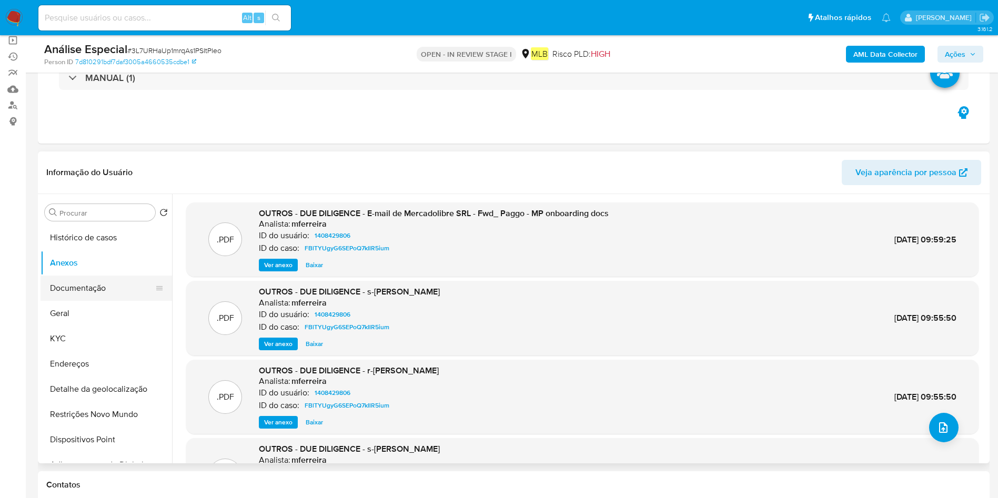
drag, startPoint x: 78, startPoint y: 287, endPoint x: 86, endPoint y: 276, distance: 13.2
click at [78, 285] on button "Documentação" at bounding box center [102, 288] width 123 height 25
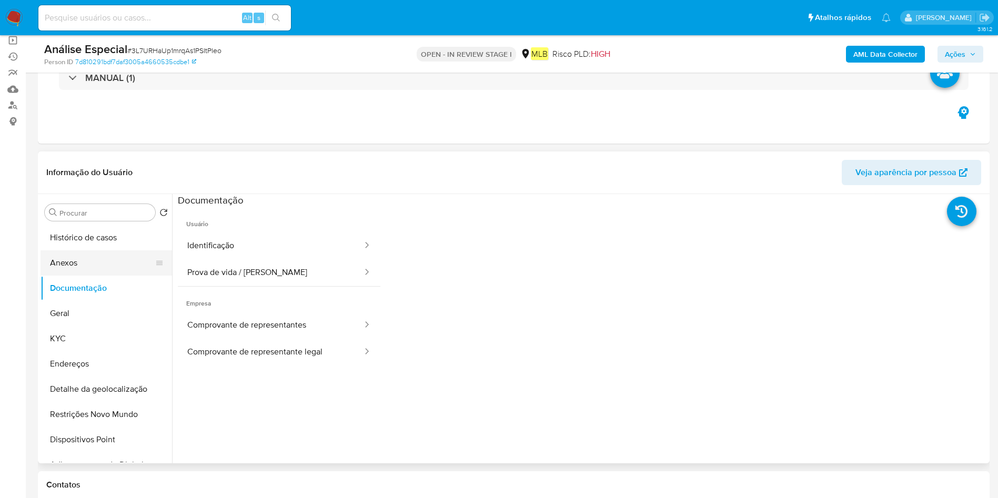
click at [90, 263] on button "Anexos" at bounding box center [102, 262] width 123 height 25
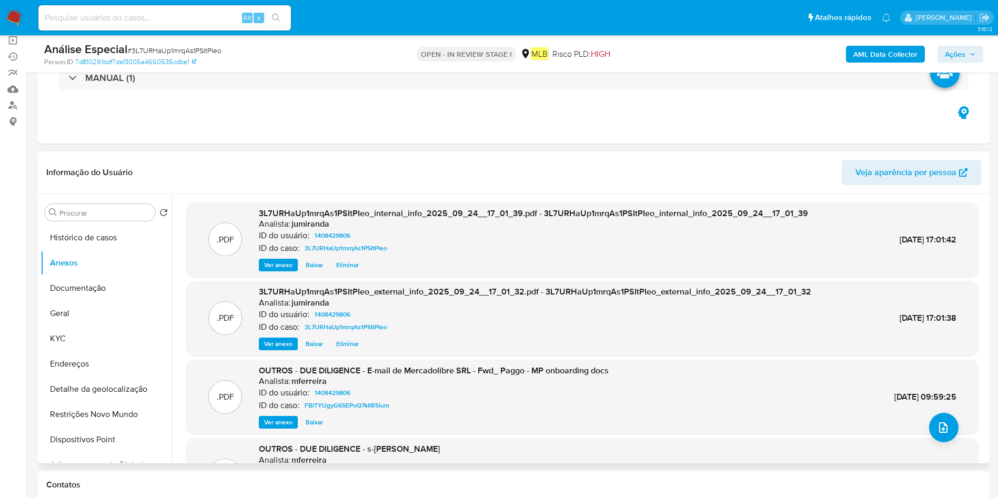
click at [950, 442] on div ".PDF OUTROS - DUE DILIGENCE - s-DIDIER KOCH Analista: mferreira ID do usuário: …" at bounding box center [582, 475] width 792 height 75
click at [937, 424] on icon "upload-file" at bounding box center [943, 427] width 13 height 13
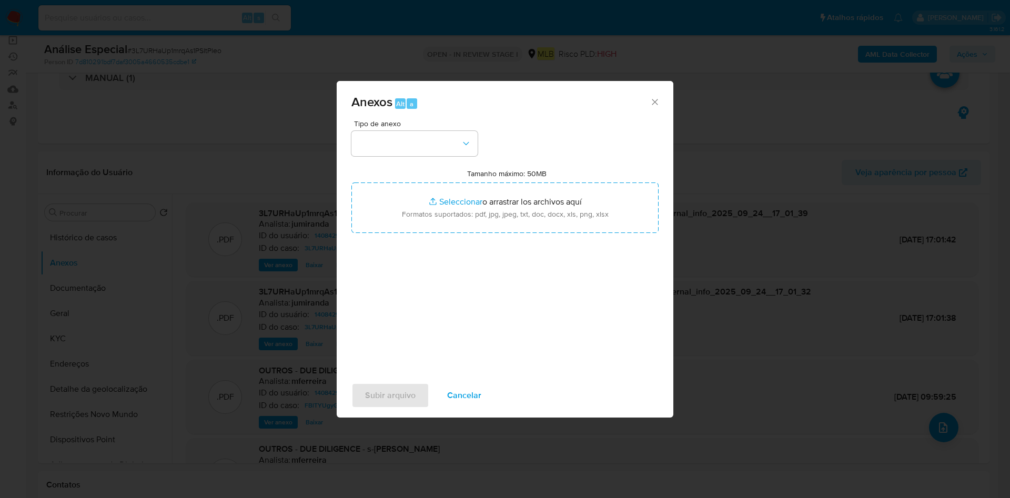
click at [409, 168] on div "Tipo de anexo Tamanho máximo: 50MB Seleccionar archivos Seleccionar o arrastrar…" at bounding box center [504, 244] width 307 height 248
click at [422, 152] on button "button" at bounding box center [414, 143] width 126 height 25
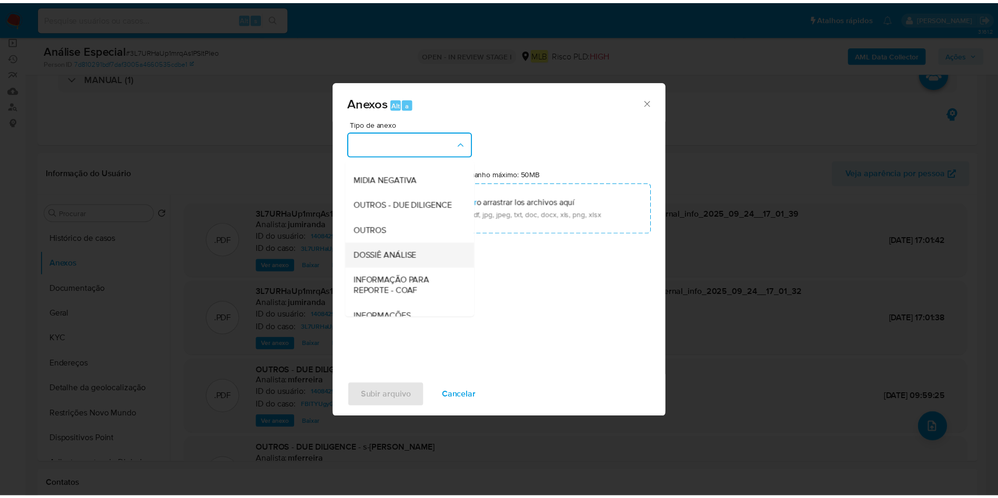
scroll to position [162, 0]
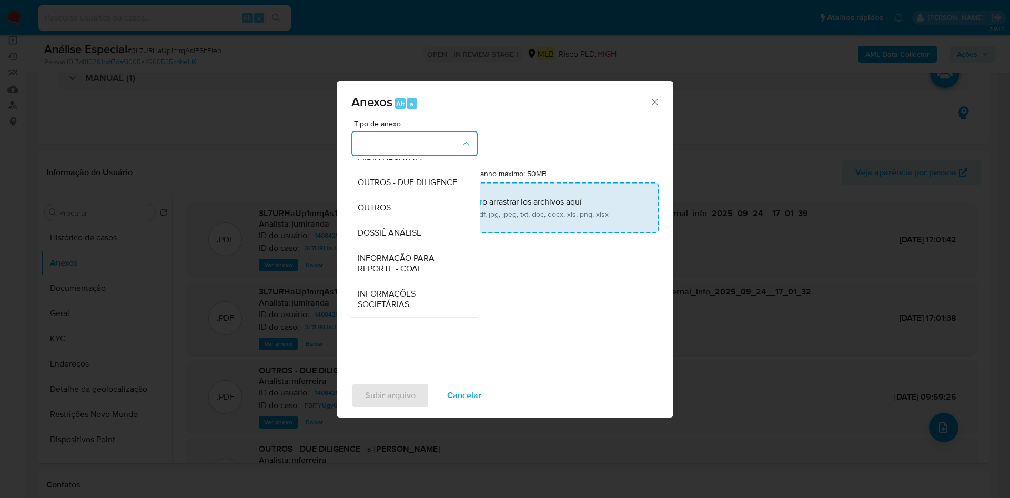
click at [407, 206] on div "OUTROS" at bounding box center [411, 207] width 107 height 25
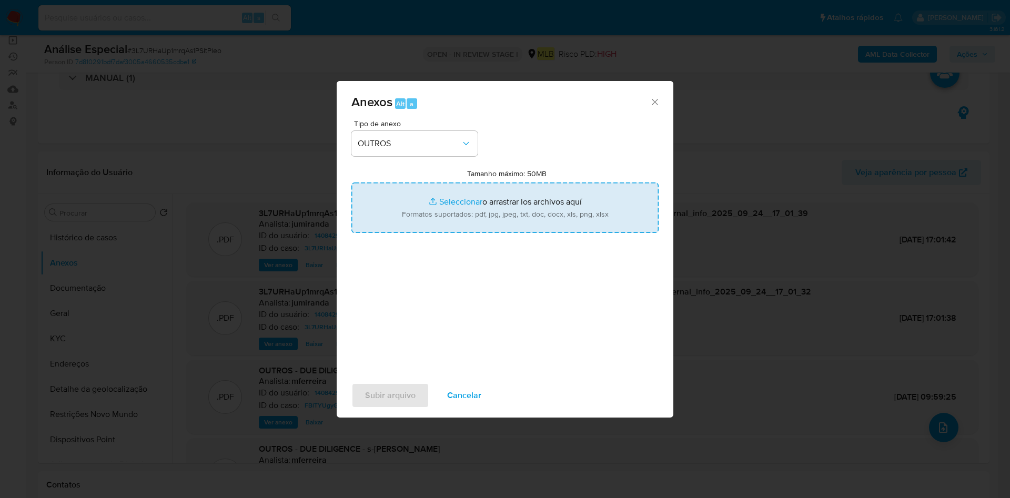
type input "C:\fakepath\SAR - XXX - CNPJ 48364899000158 - PAGGO SOLUCOES TECNOLOGICAS INSTI…"
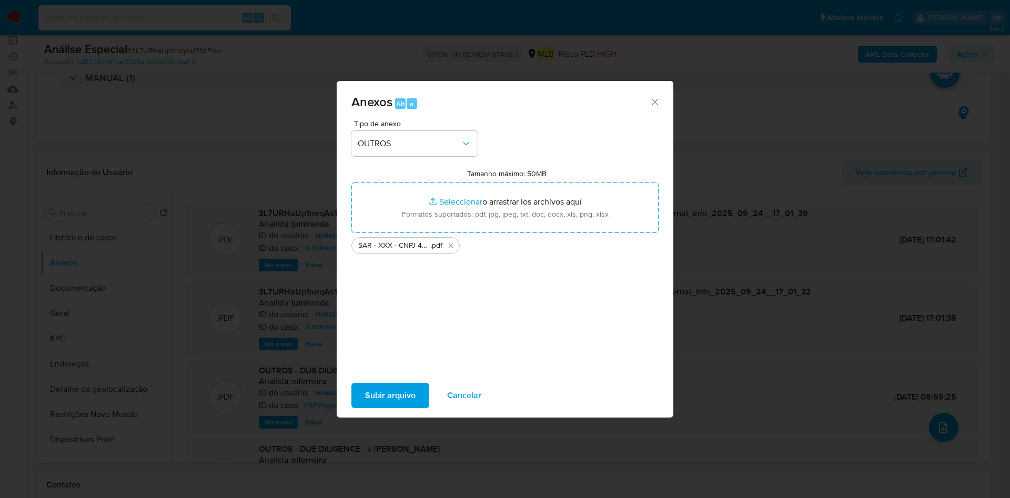
click at [406, 385] on span "Subir arquivo" at bounding box center [390, 395] width 51 height 23
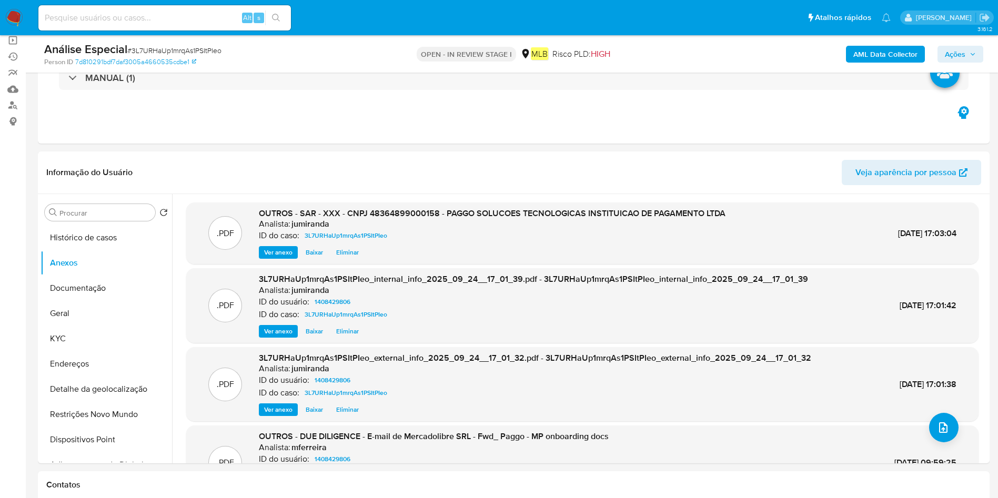
click at [972, 56] on icon "button" at bounding box center [973, 54] width 6 height 6
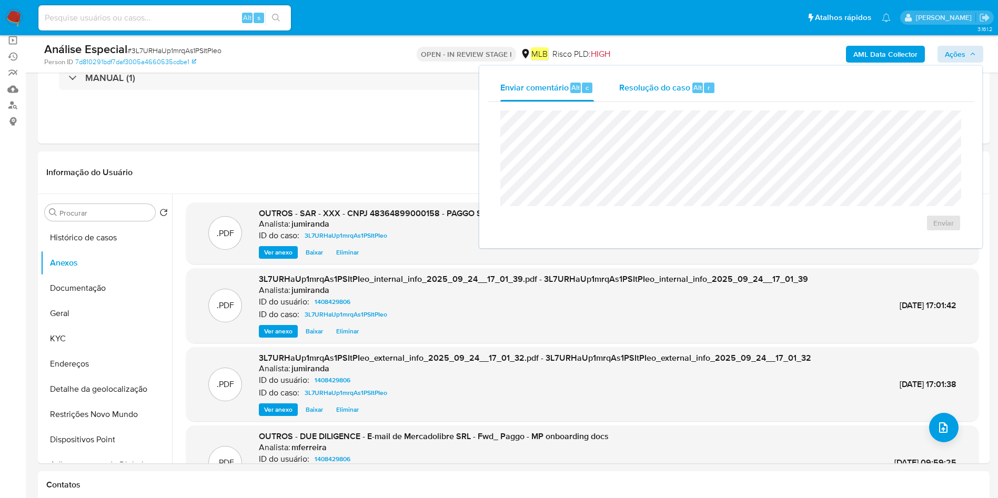
click at [676, 85] on span "Resolução do caso" at bounding box center [654, 87] width 71 height 12
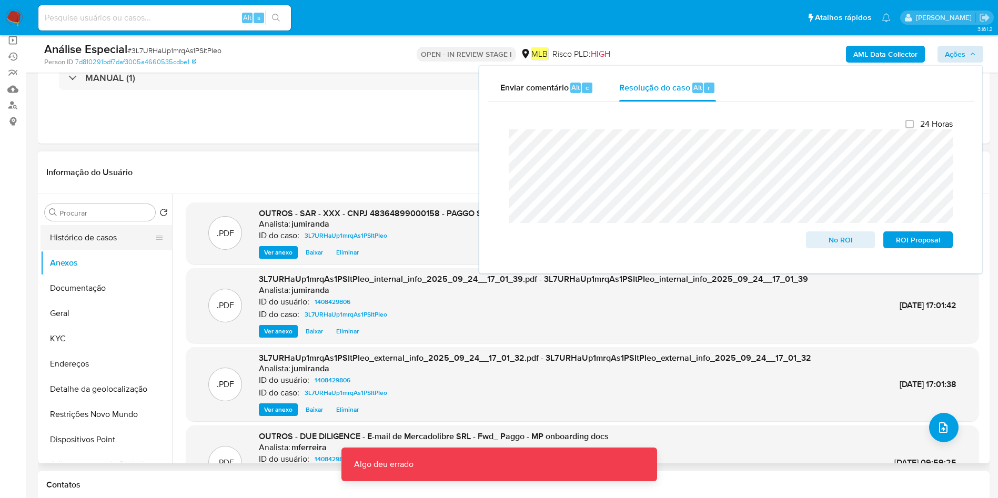
click at [106, 249] on button "Histórico de casos" at bounding box center [102, 237] width 123 height 25
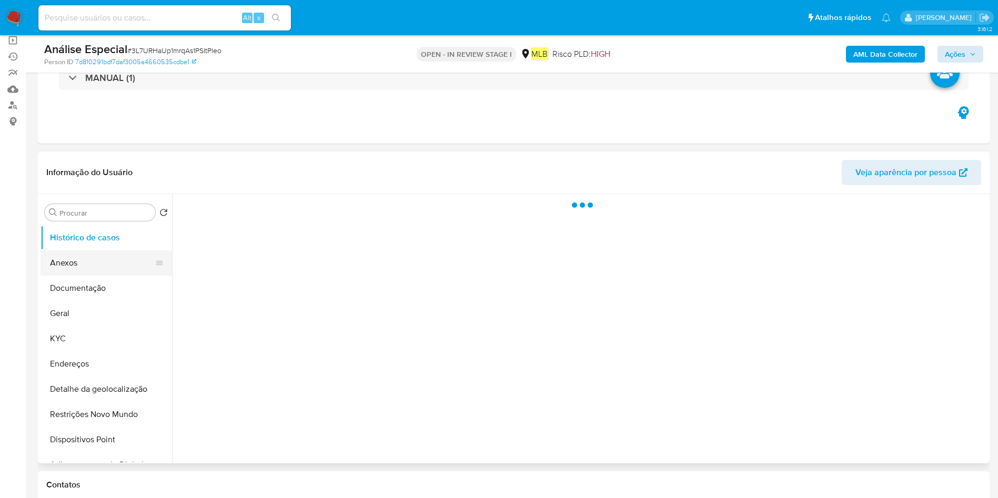
click at [93, 271] on button "Anexos" at bounding box center [102, 262] width 123 height 25
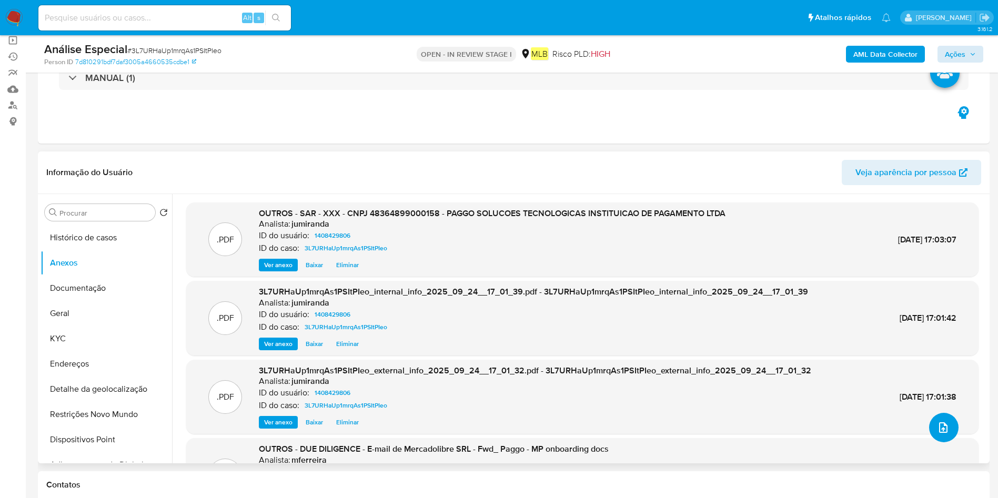
click at [945, 425] on button "upload-file" at bounding box center [943, 427] width 29 height 29
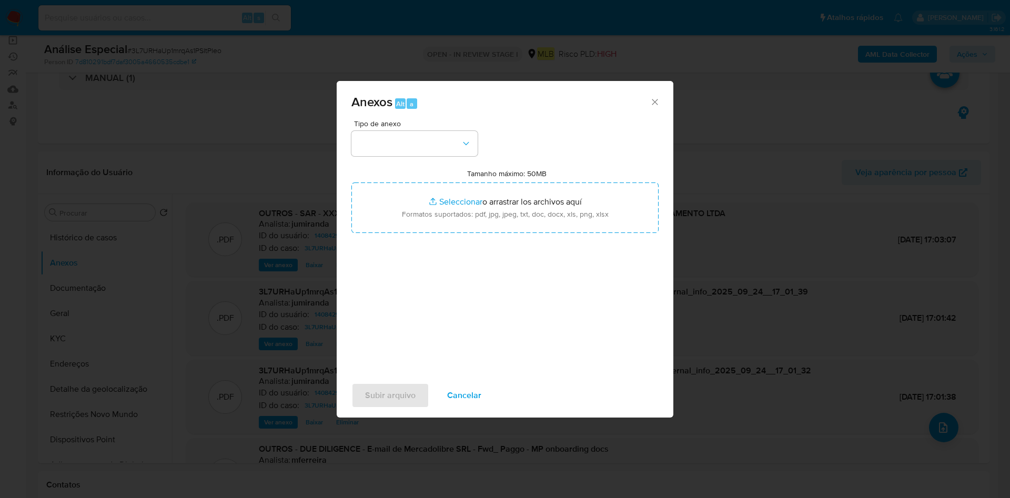
click at [705, 70] on div "Anexos Alt a Tipo de anexo Tamanho máximo: 50MB Seleccionar archivos Selecciona…" at bounding box center [505, 249] width 1010 height 498
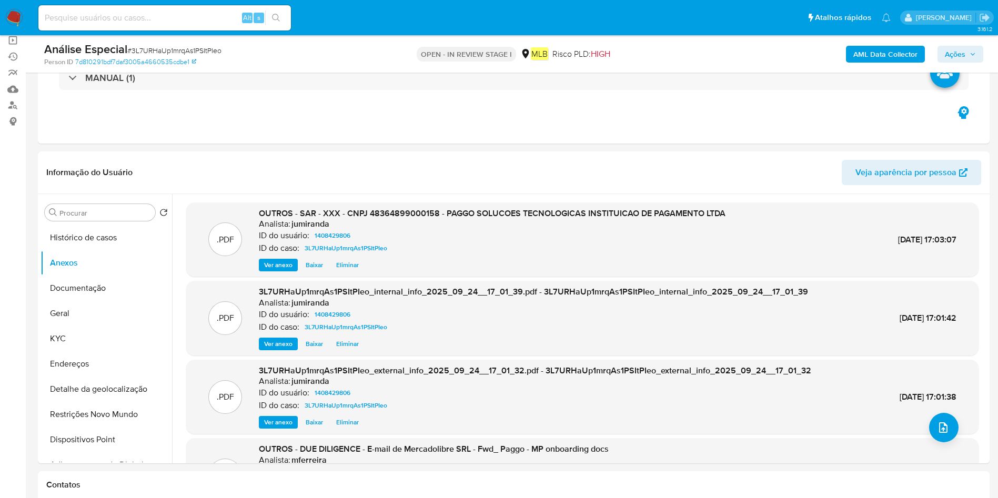
click at [951, 48] on span "Ações" at bounding box center [955, 54] width 21 height 17
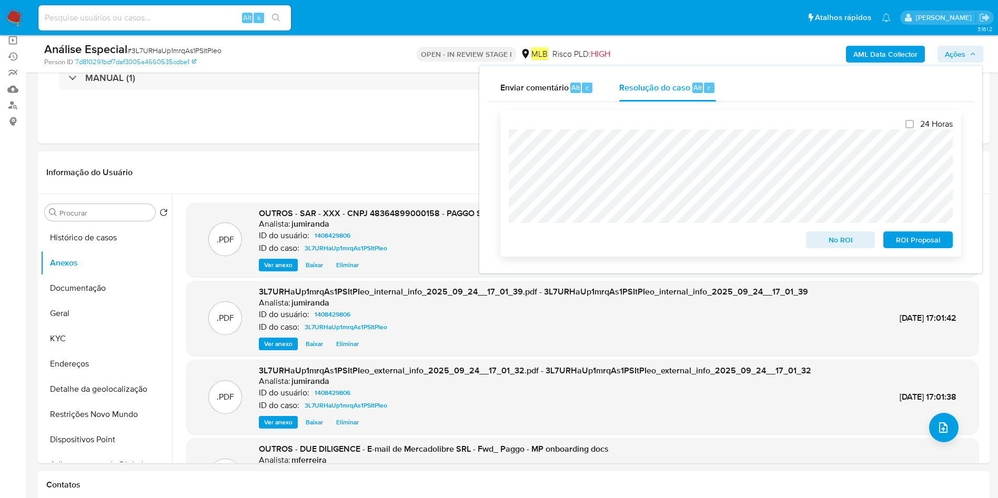
click at [922, 239] on span "ROI Proposal" at bounding box center [918, 240] width 55 height 15
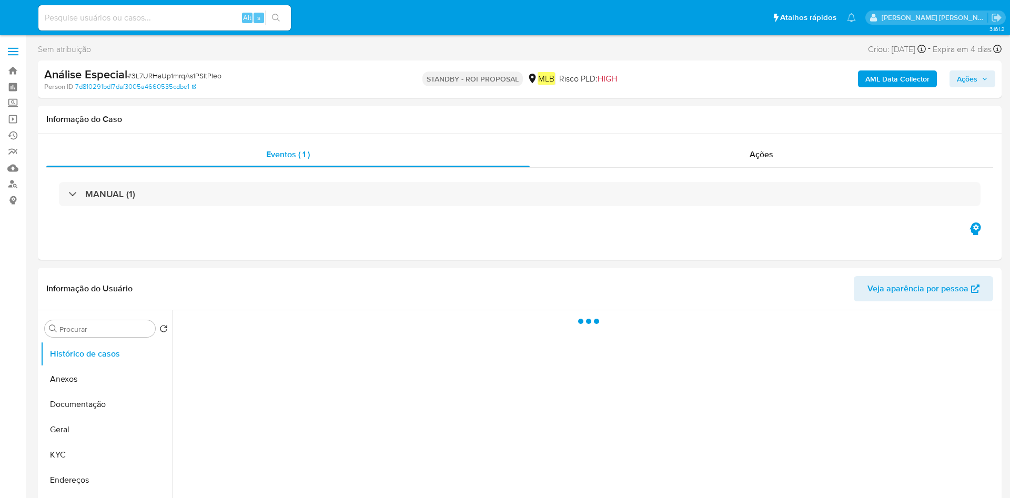
select select "10"
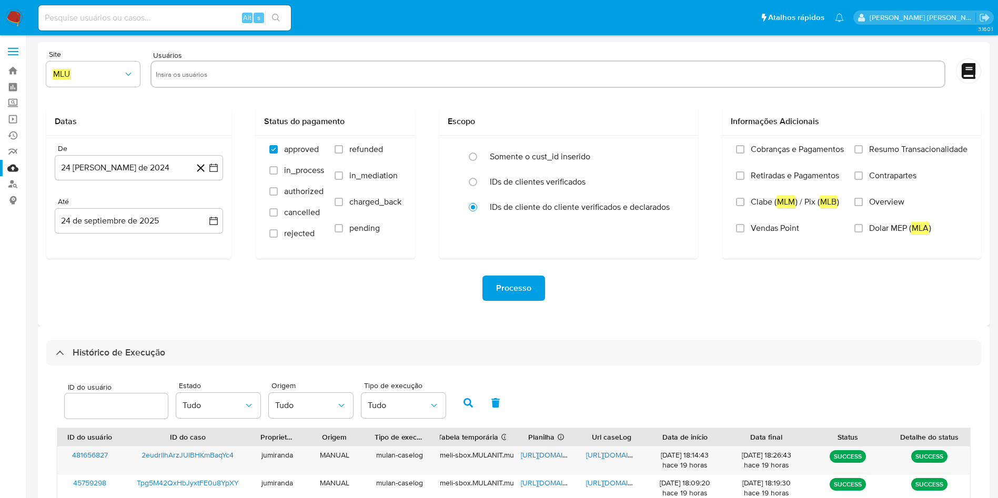
select select "10"
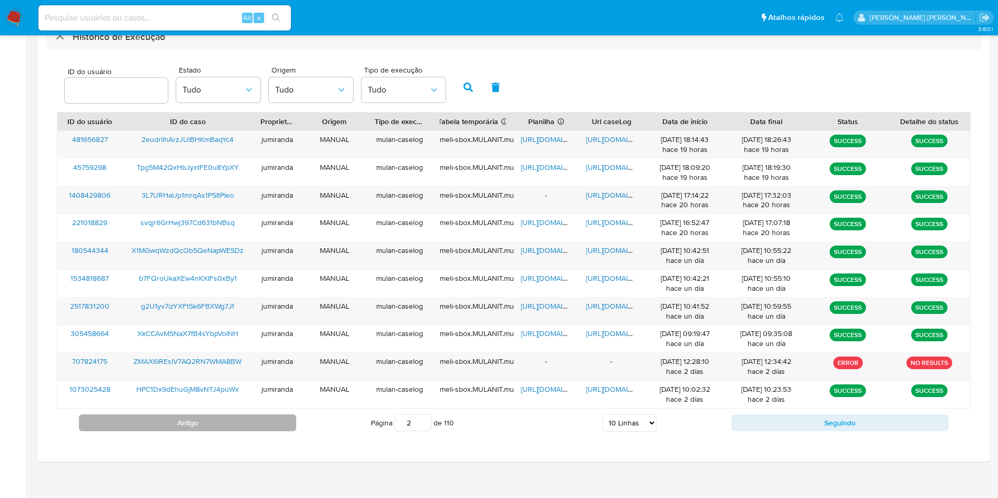
click at [274, 428] on button "Antigo" at bounding box center [187, 423] width 217 height 17
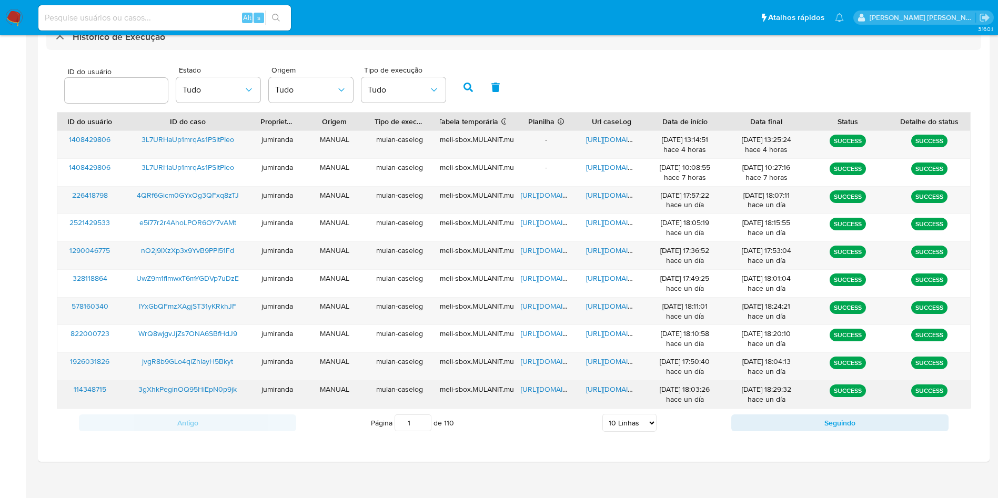
click at [541, 387] on span "[URL][DOMAIN_NAME]" at bounding box center [557, 389] width 73 height 11
click at [597, 383] on div "[URL][DOMAIN_NAME]" at bounding box center [611, 394] width 65 height 27
click at [602, 388] on span "[URL][DOMAIN_NAME]" at bounding box center [622, 389] width 73 height 11
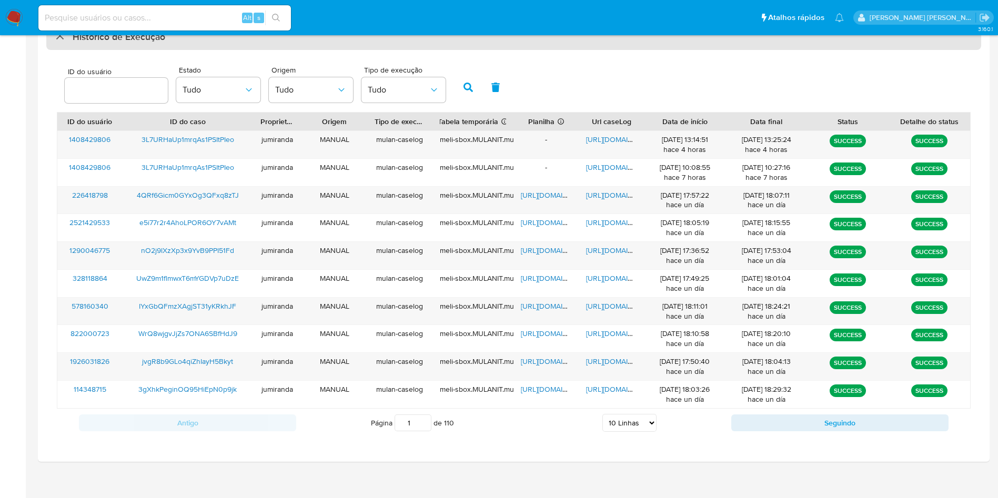
drag, startPoint x: 174, startPoint y: 390, endPoint x: 358, endPoint y: 41, distance: 394.4
click at [174, 389] on span "3gXhkPeginOQ95HiEpN0p9jk" at bounding box center [187, 389] width 98 height 11
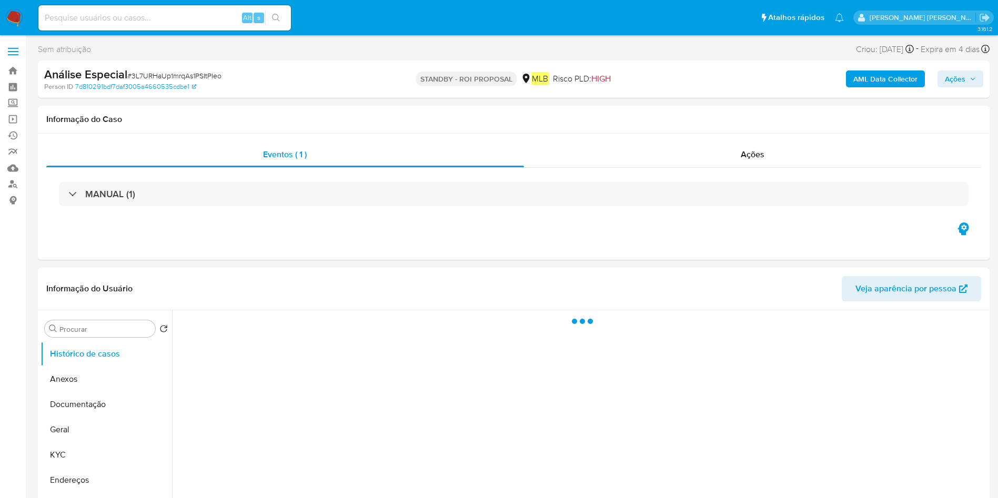
select select "10"
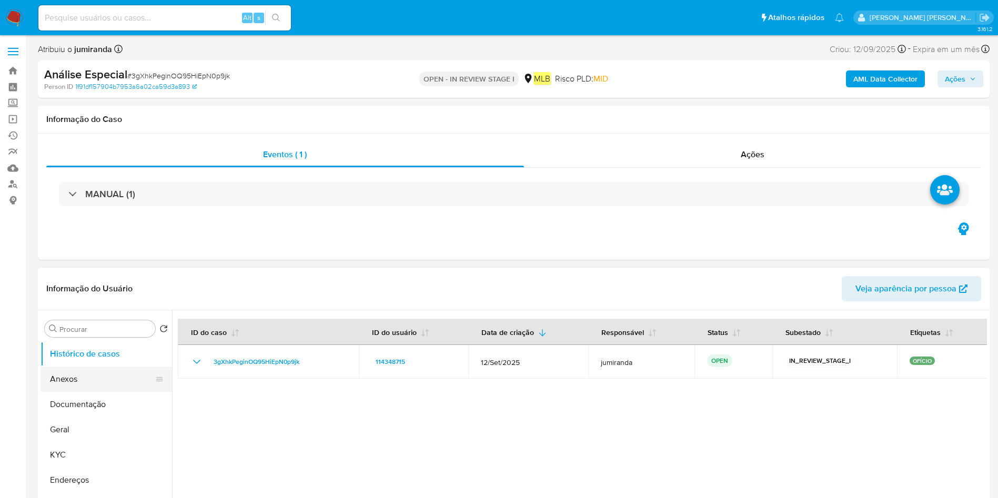
click at [78, 382] on button "Anexos" at bounding box center [102, 379] width 123 height 25
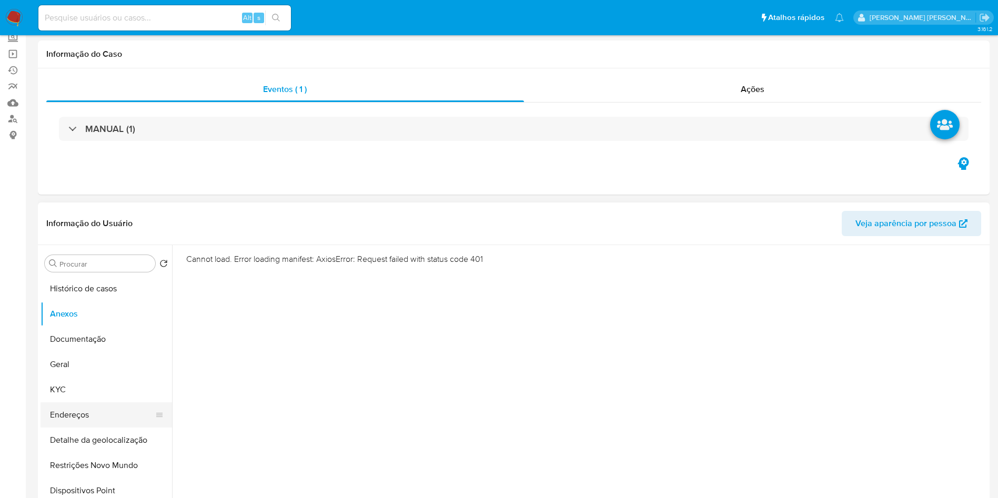
scroll to position [79, 0]
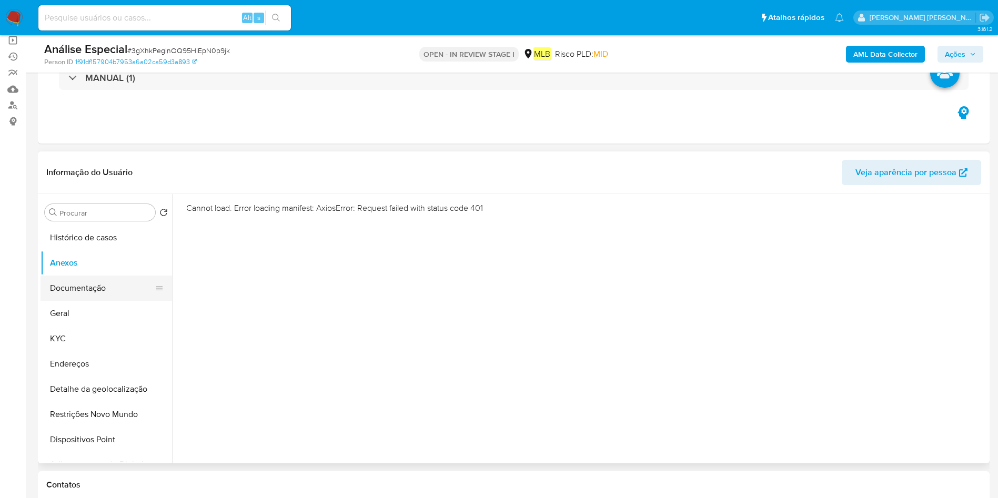
click at [94, 285] on button "Documentação" at bounding box center [102, 288] width 123 height 25
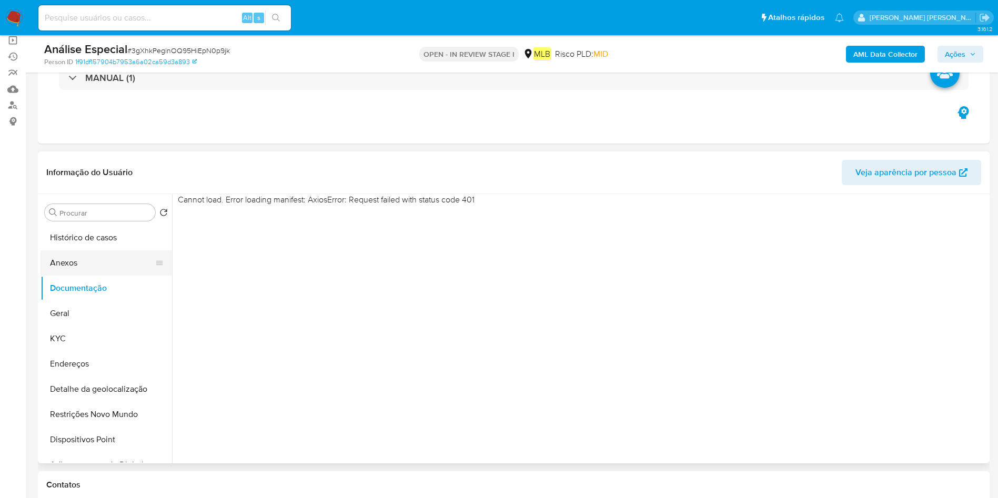
click at [88, 257] on button "Anexos" at bounding box center [102, 262] width 123 height 25
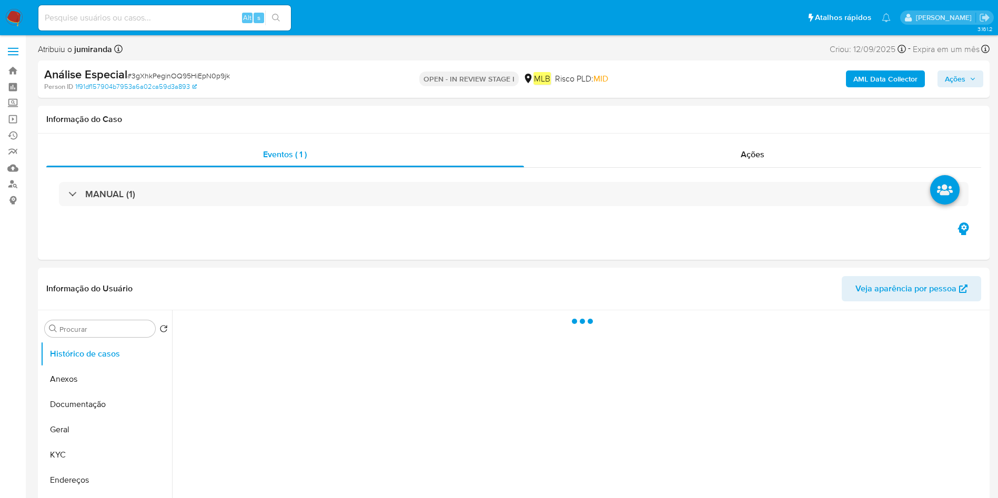
select select "10"
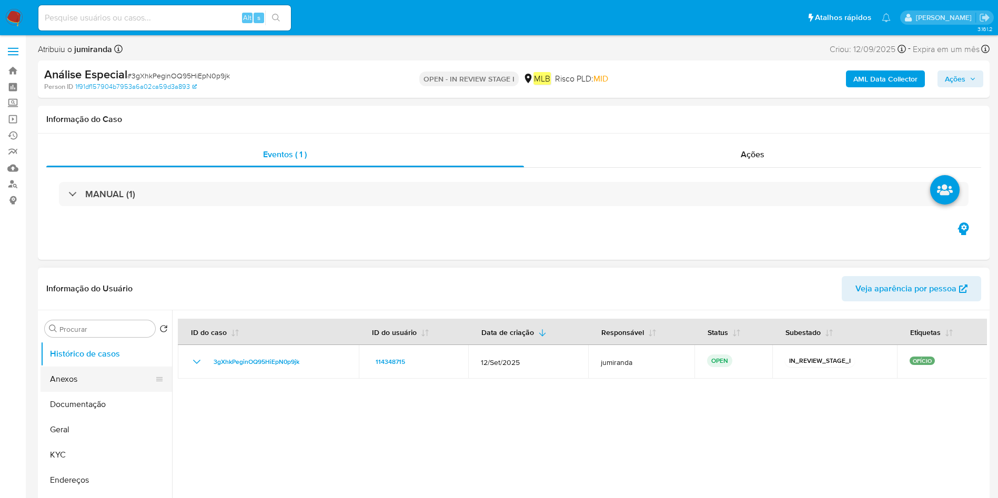
click at [77, 382] on button "Anexos" at bounding box center [102, 379] width 123 height 25
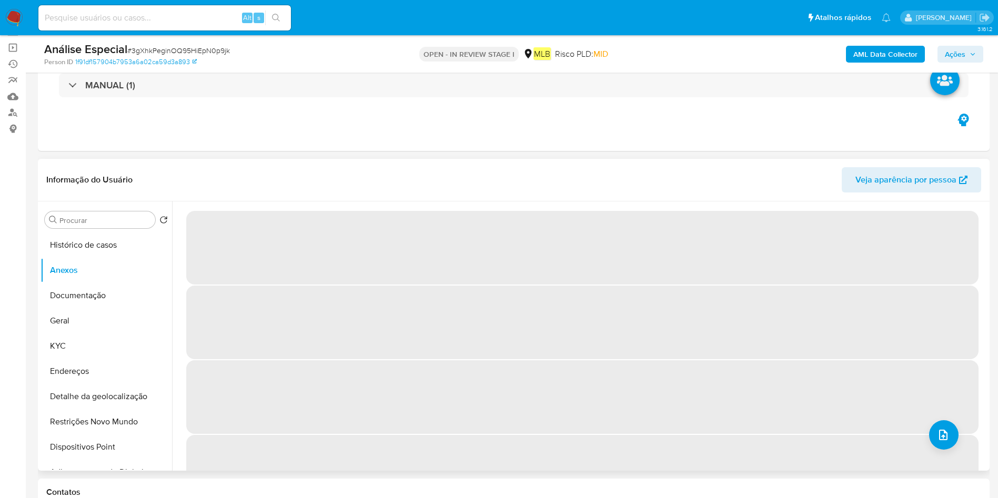
scroll to position [79, 0]
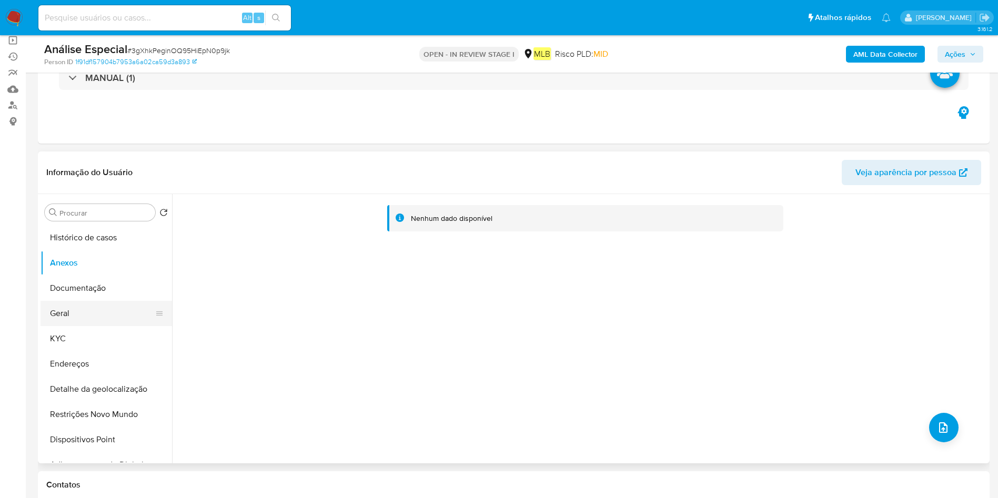
drag, startPoint x: 61, startPoint y: 285, endPoint x: 65, endPoint y: 306, distance: 21.1
click at [59, 285] on button "Documentação" at bounding box center [107, 288] width 132 height 25
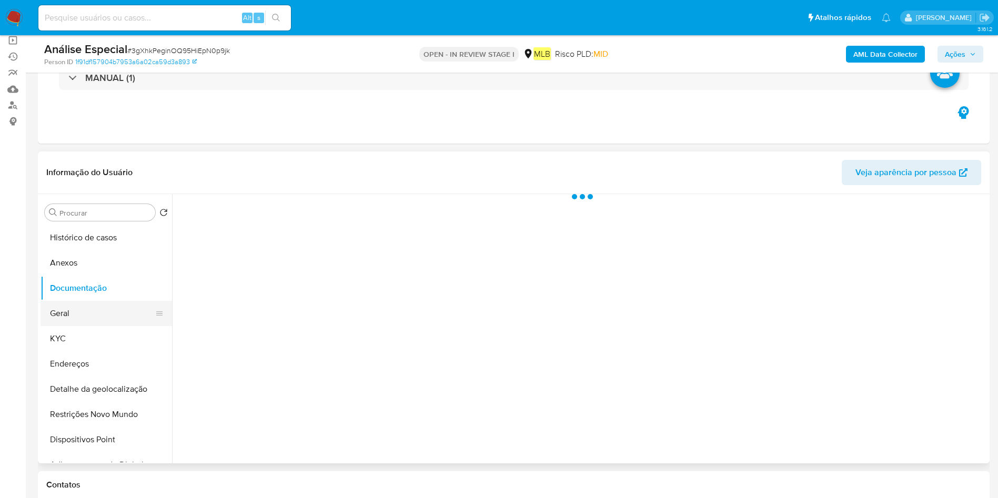
click at [64, 324] on button "Geral" at bounding box center [102, 313] width 123 height 25
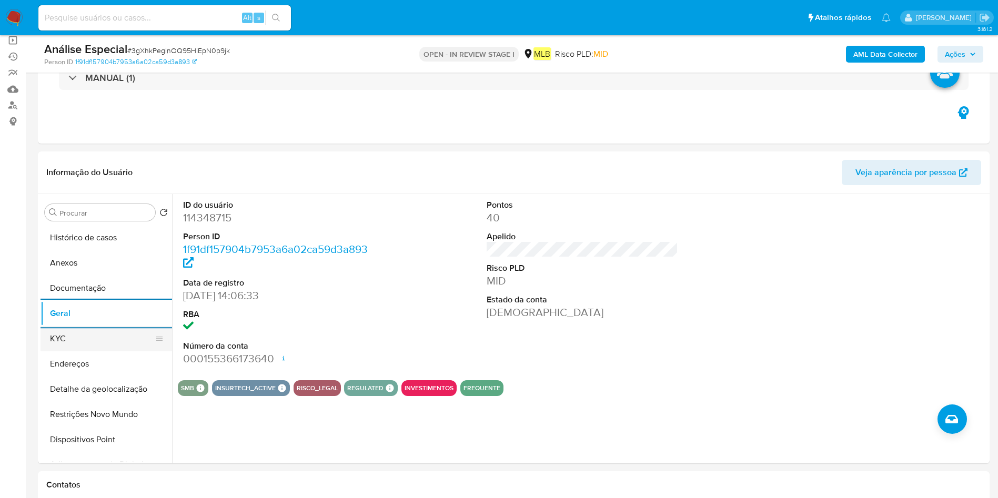
click at [126, 341] on button "KYC" at bounding box center [102, 338] width 123 height 25
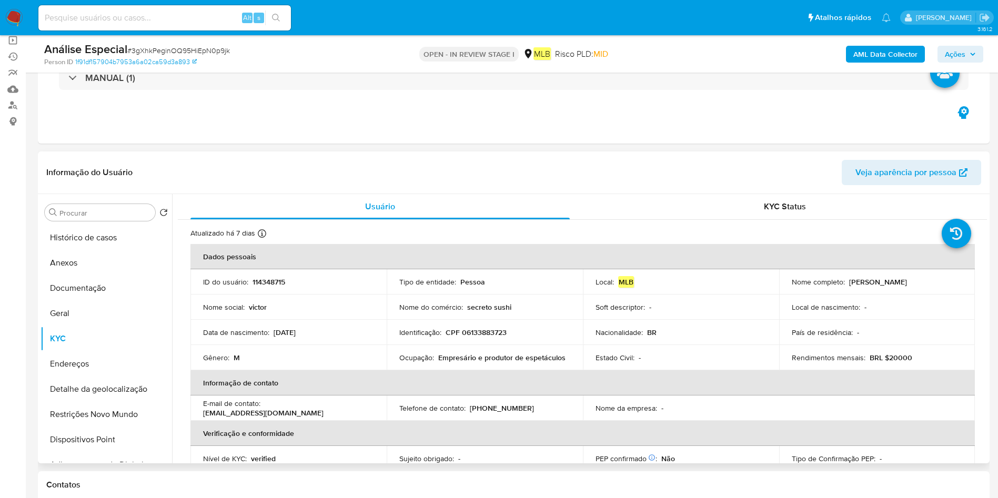
click at [469, 364] on td "Ocupação : Empresário e produtor de espetáculos" at bounding box center [485, 357] width 196 height 25
click at [481, 356] on p "Empresário e produtor de espetáculos" at bounding box center [501, 357] width 127 height 9
copy div "Ocupação : Empresário e produtor de espetáculos"
